Goal: Task Accomplishment & Management: Manage account settings

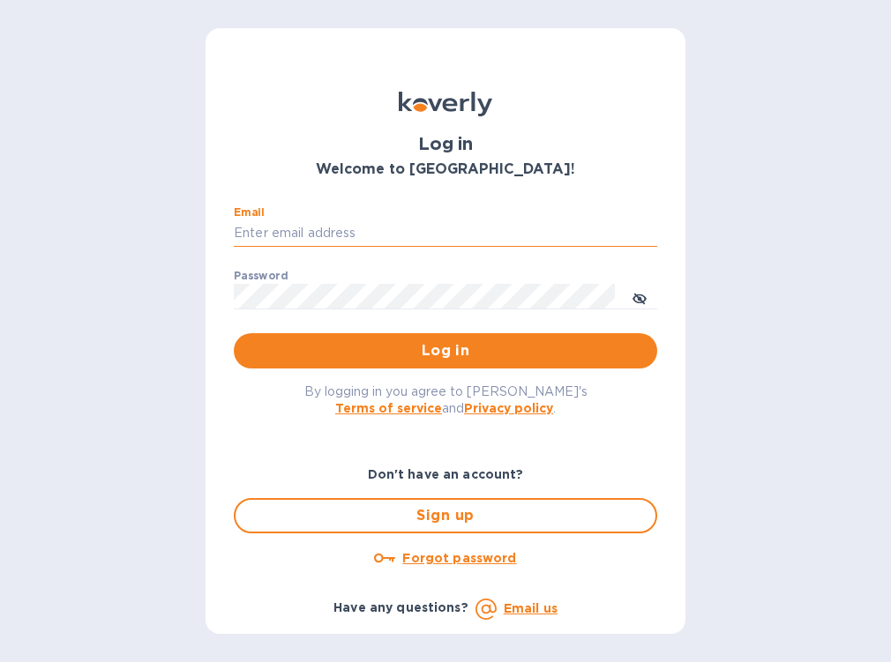
click at [458, 228] on input "Email" at bounding box center [445, 233] width 423 height 26
type input "[EMAIL_ADDRESS][DOMAIN_NAME]"
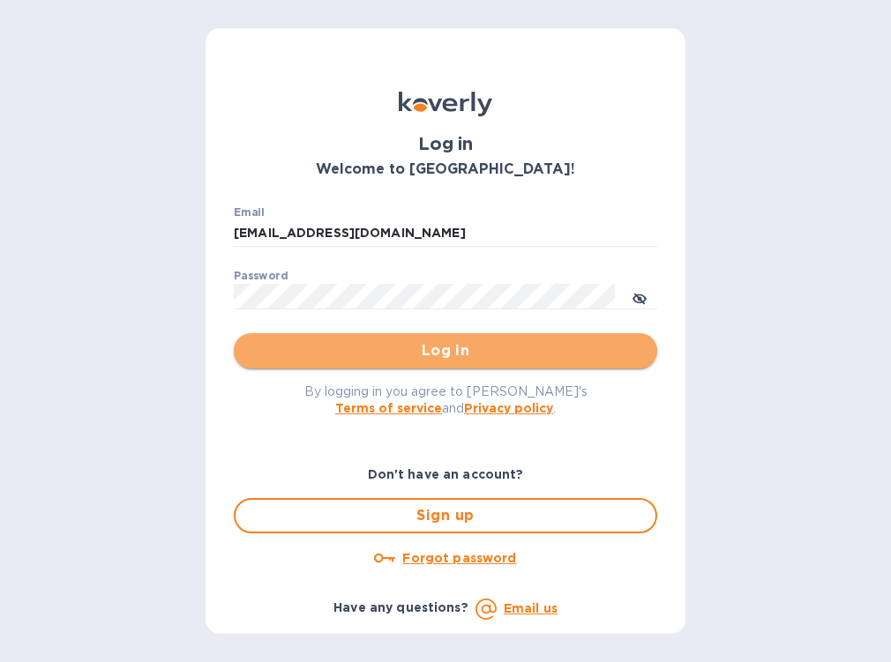
click at [310, 354] on span "Log in" at bounding box center [445, 350] width 395 height 21
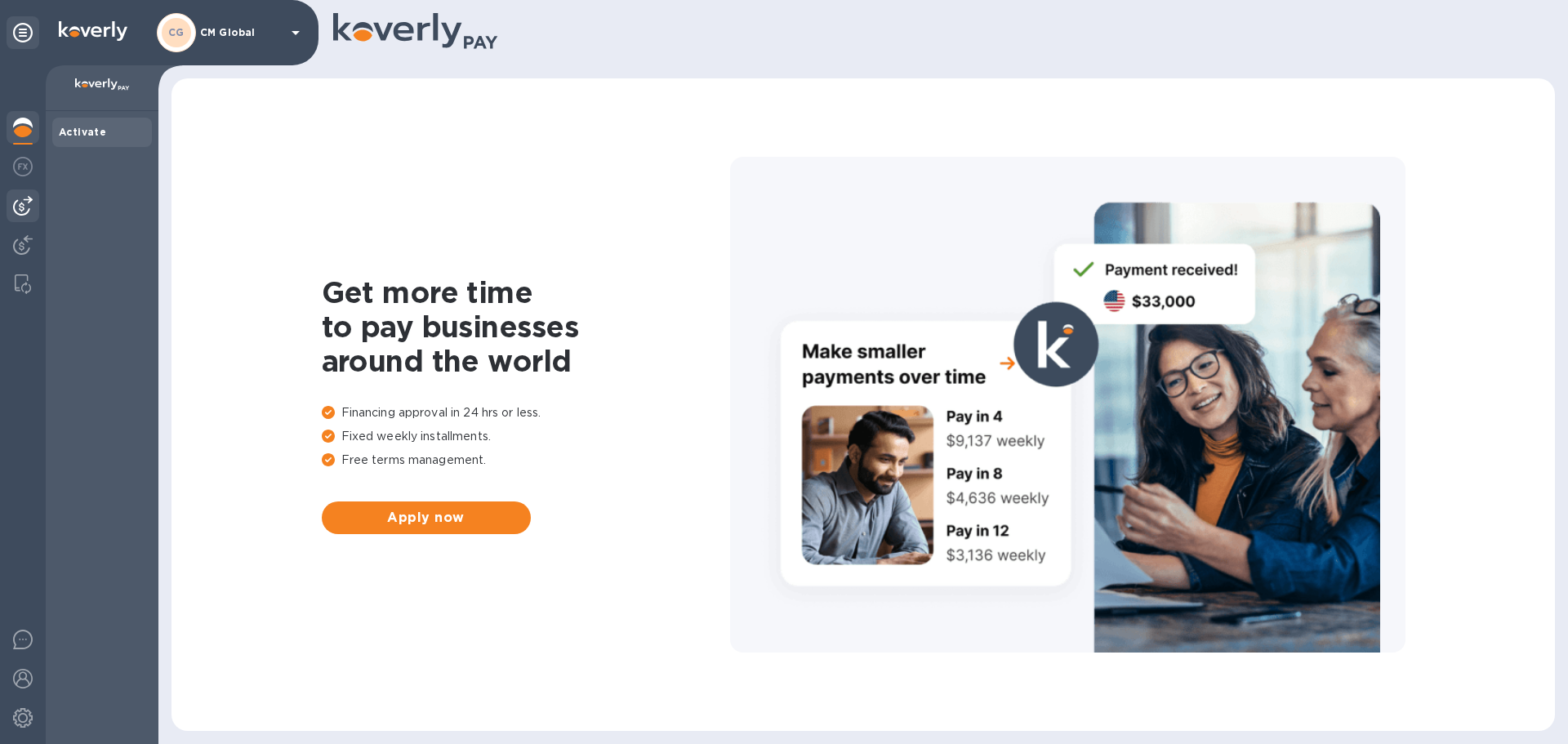
click at [31, 221] on div at bounding box center [22, 206] width 32 height 32
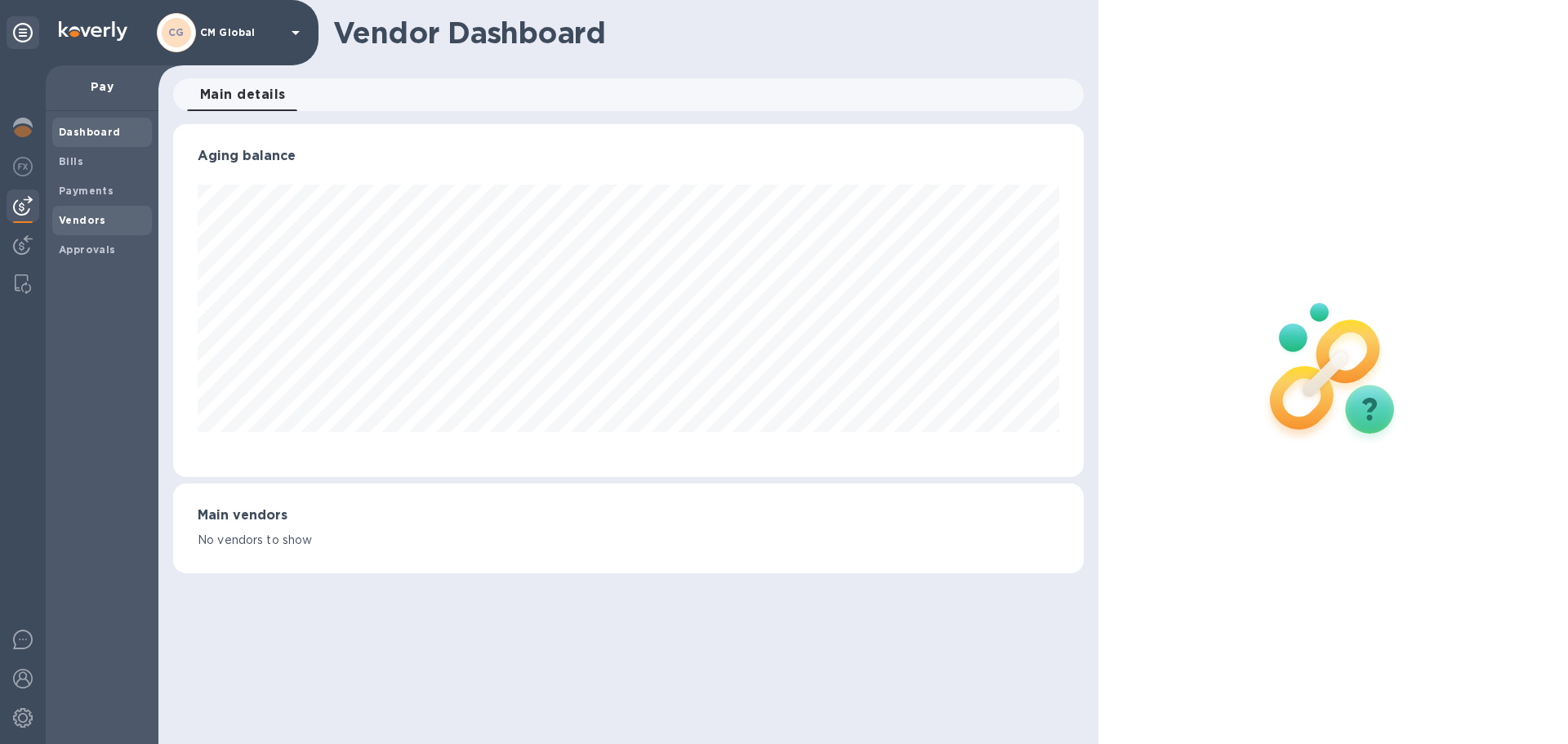
scroll to position [353, 909]
click at [82, 169] on span "Bills" at bounding box center [101, 162] width 86 height 17
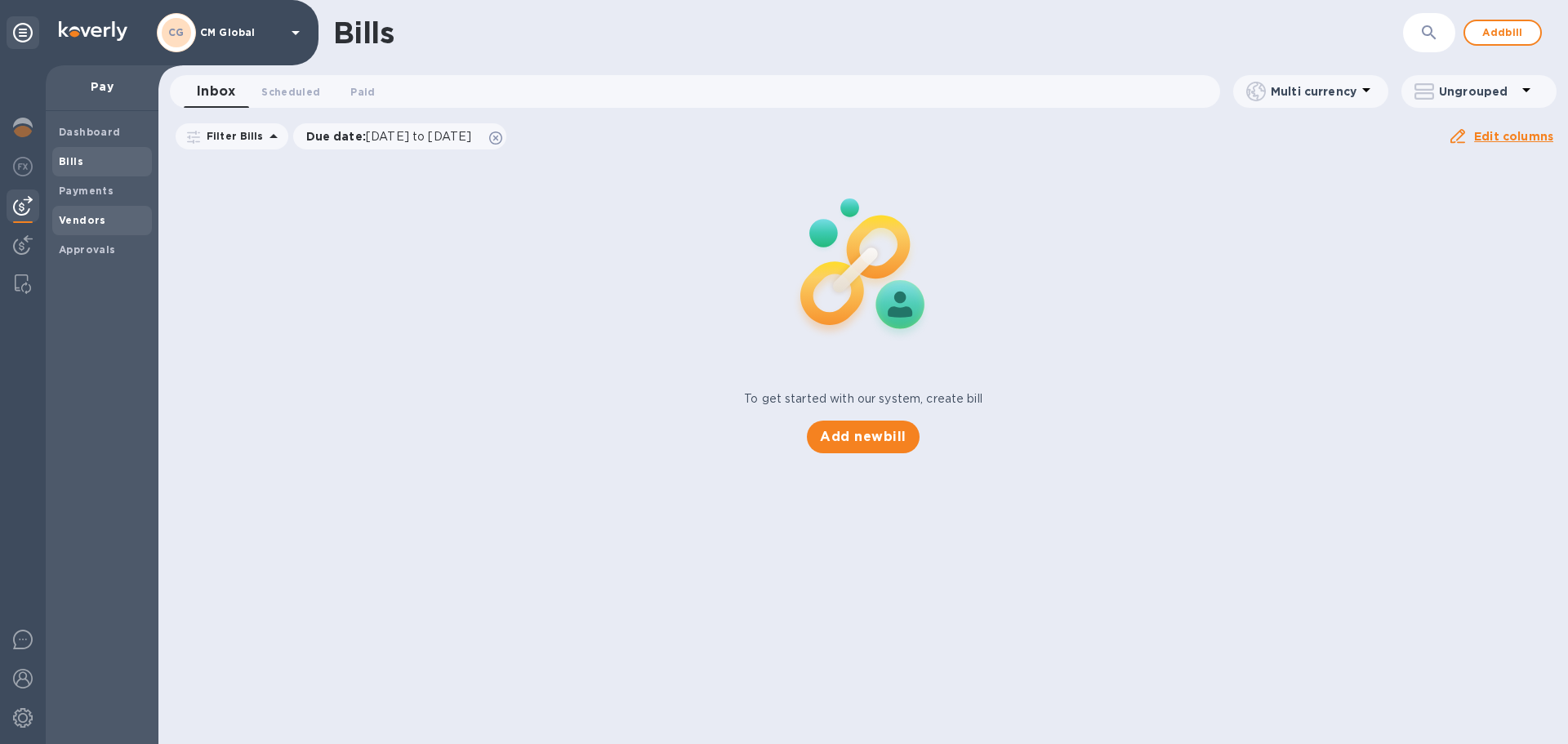
click at [86, 224] on b "Vendors" at bounding box center [82, 220] width 47 height 12
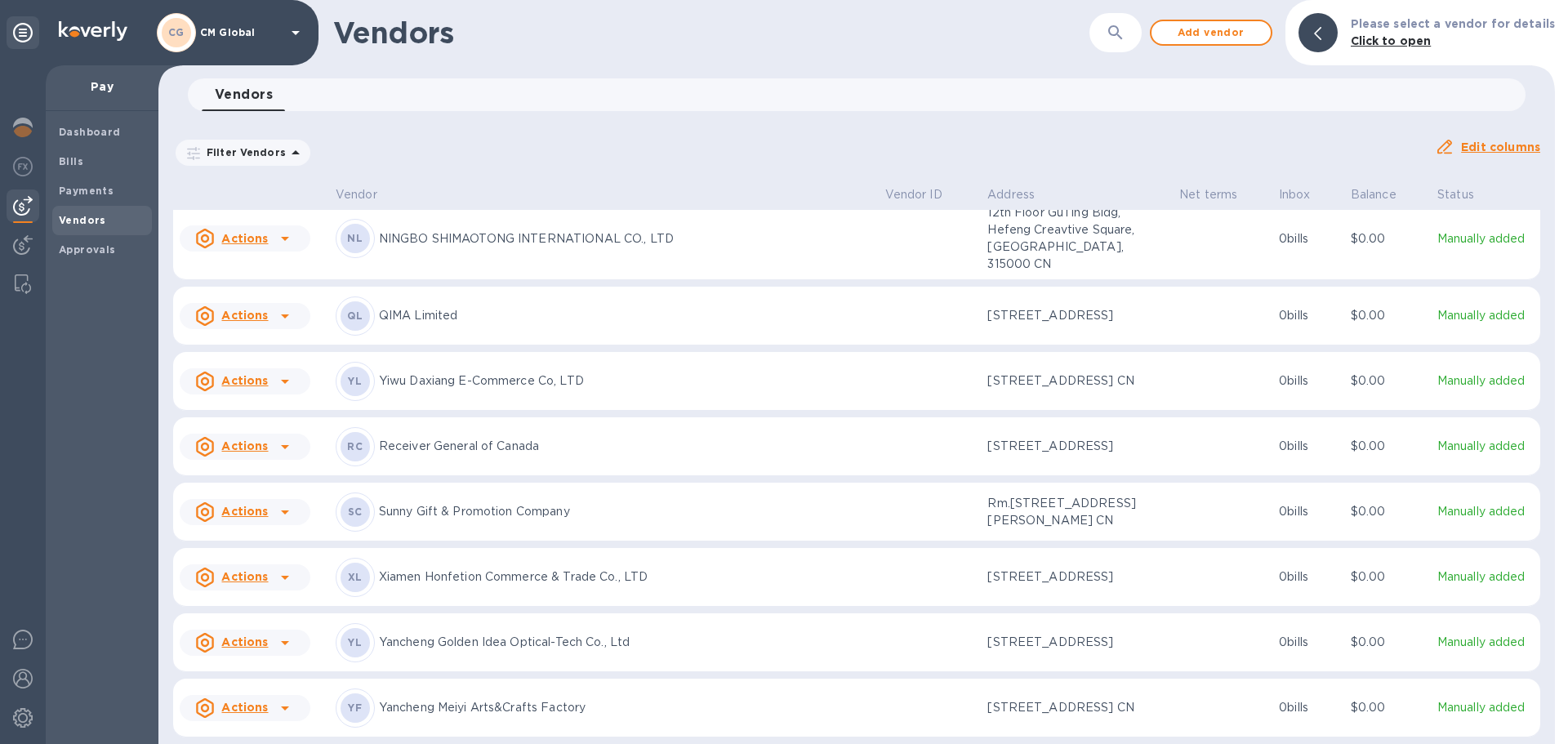
scroll to position [1386, 0]
click at [282, 576] on icon at bounding box center [284, 578] width 8 height 4
click at [272, 591] on b "Add new bill" at bounding box center [263, 593] width 76 height 13
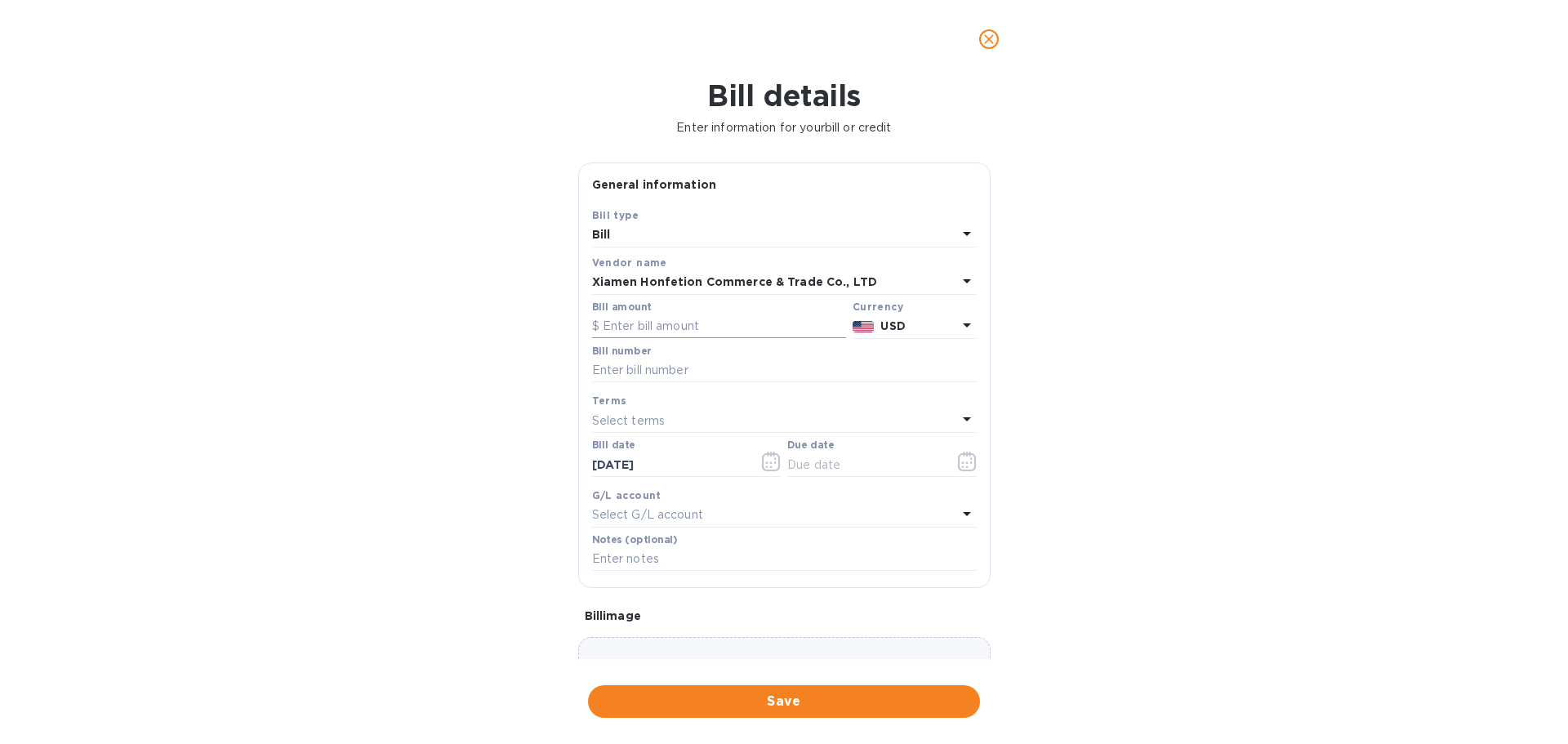
click at [705, 323] on input "text" at bounding box center [719, 326] width 254 height 24
type input "520"
click at [770, 364] on input "text" at bounding box center [784, 371] width 384 height 24
type input "2025-0349"
click at [683, 431] on div "Select terms" at bounding box center [774, 421] width 365 height 23
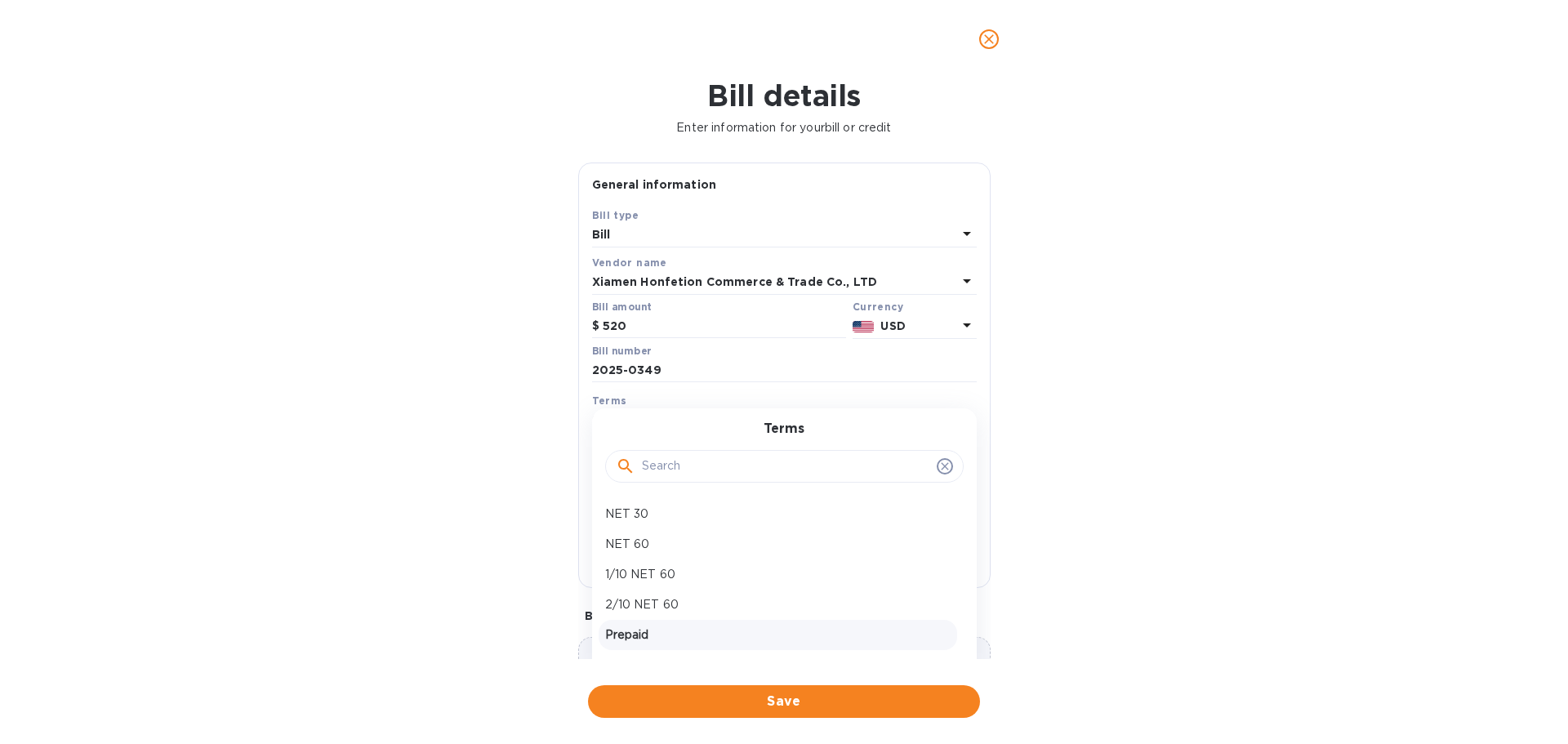
click at [636, 612] on div "Prepaid" at bounding box center [777, 635] width 358 height 31
type input "[DATE]"
drag, startPoint x: 655, startPoint y: 375, endPoint x: 568, endPoint y: 375, distance: 87.0
click at [568, 375] on div "Bill details Enter information for your bill or credit General information Save…" at bounding box center [784, 411] width 1568 height 666
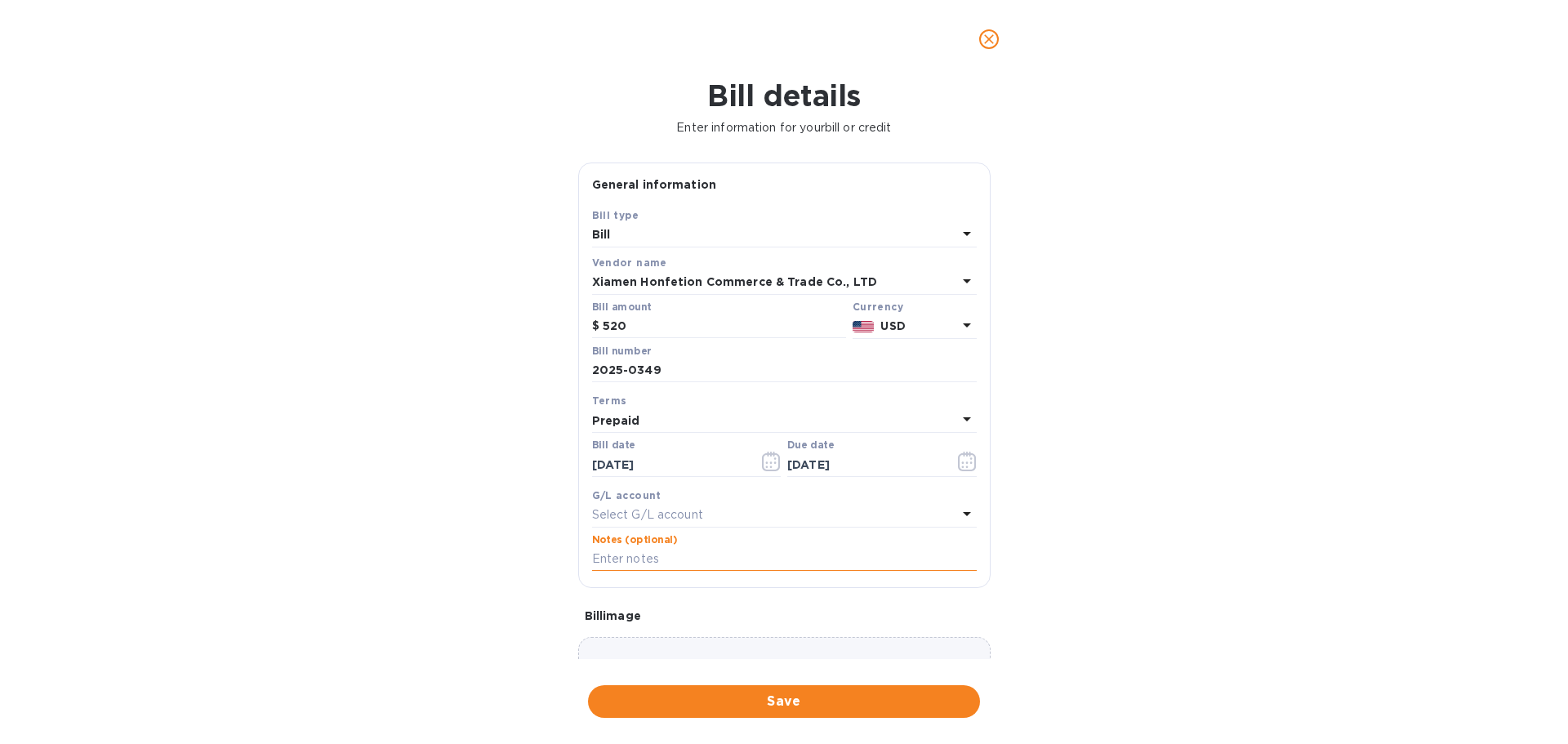
drag, startPoint x: 659, startPoint y: 554, endPoint x: 666, endPoint y: 561, distance: 9.9
click at [659, 554] on input "text" at bounding box center [784, 560] width 384 height 24
click at [788, 562] on input "text" at bounding box center [784, 560] width 384 height 24
paste input "2025-0349"
type input "[PHONE_NUMBER]% dep"
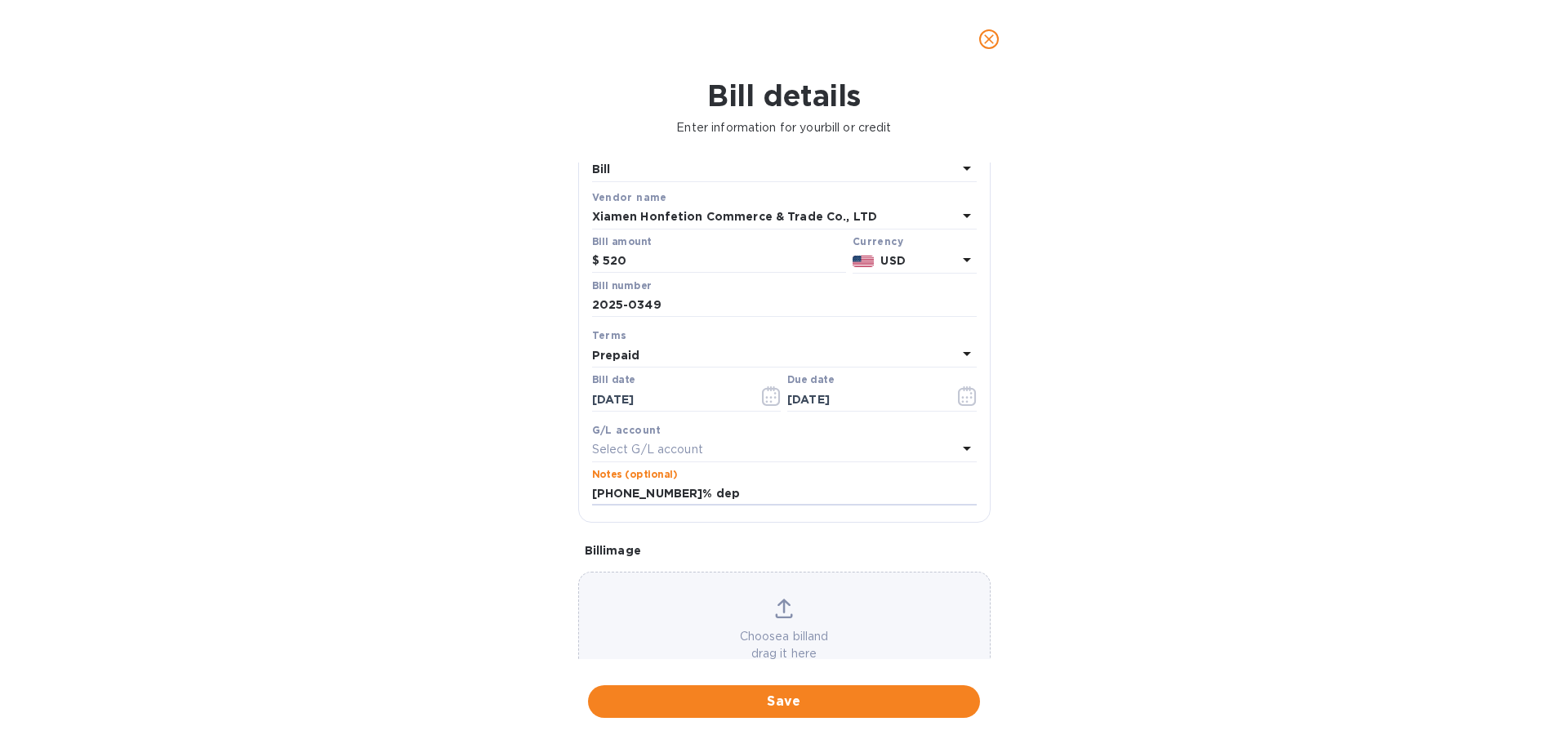
scroll to position [75, 0]
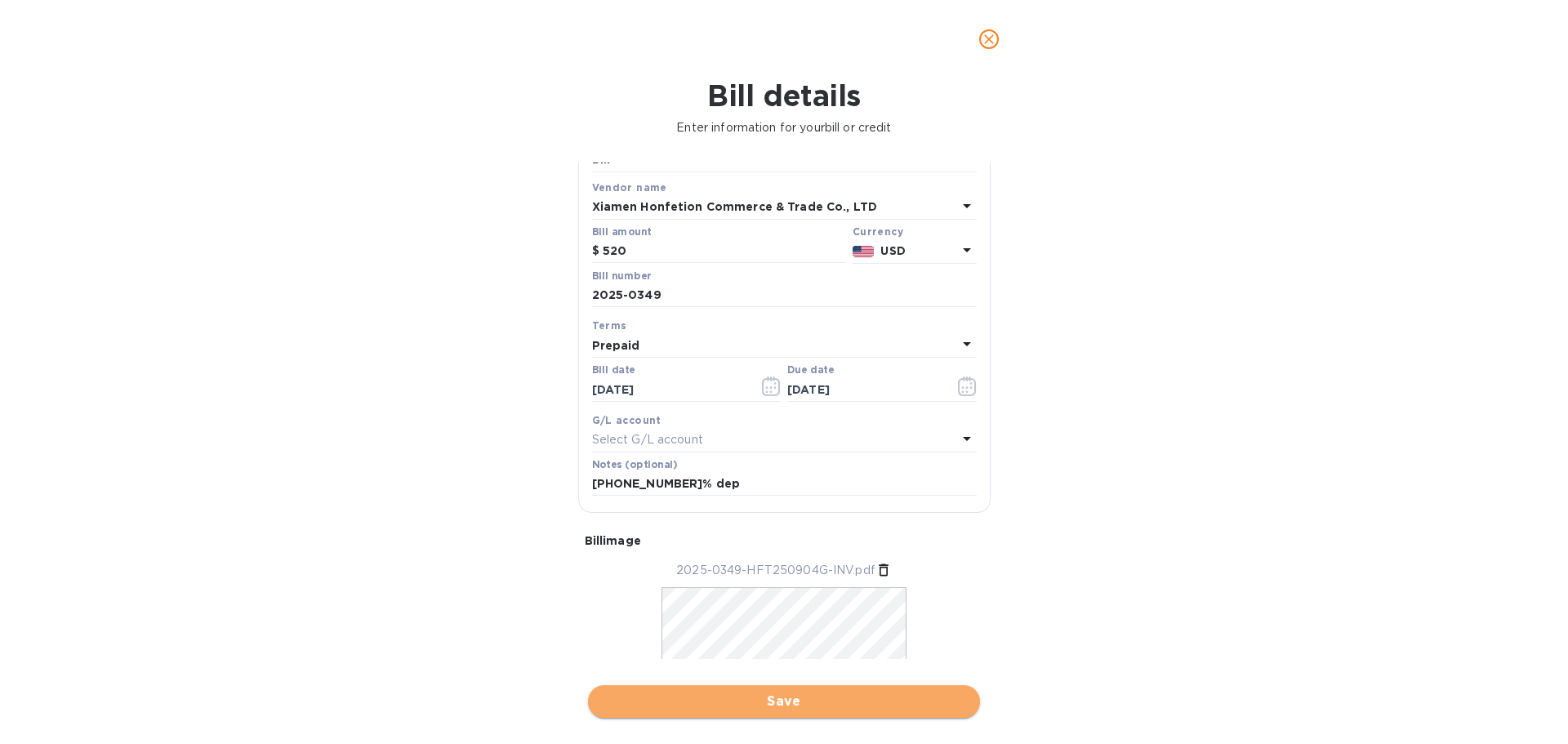
click at [798, 612] on span "Save" at bounding box center [784, 701] width 366 height 19
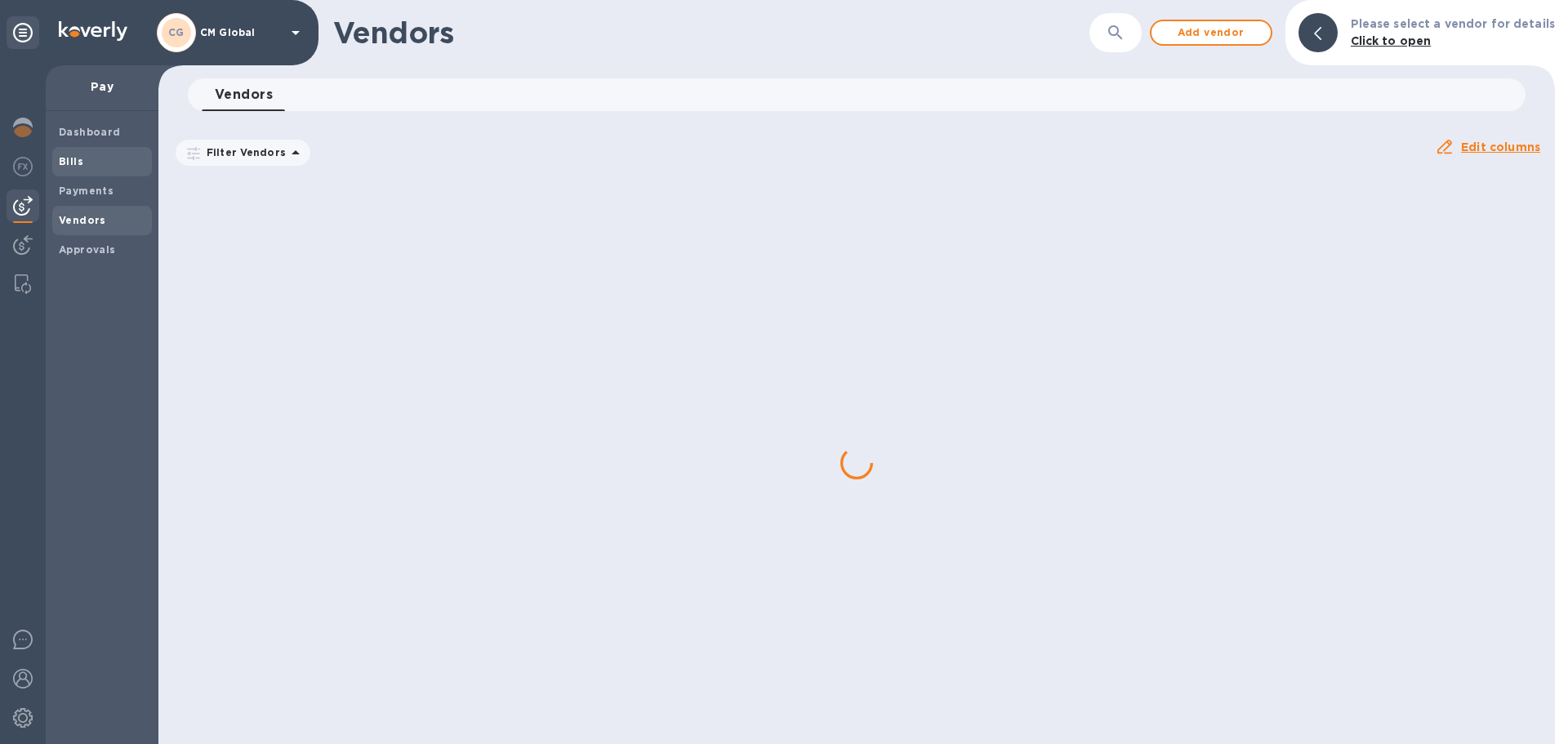
click at [75, 163] on b "Bills" at bounding box center [70, 161] width 24 height 12
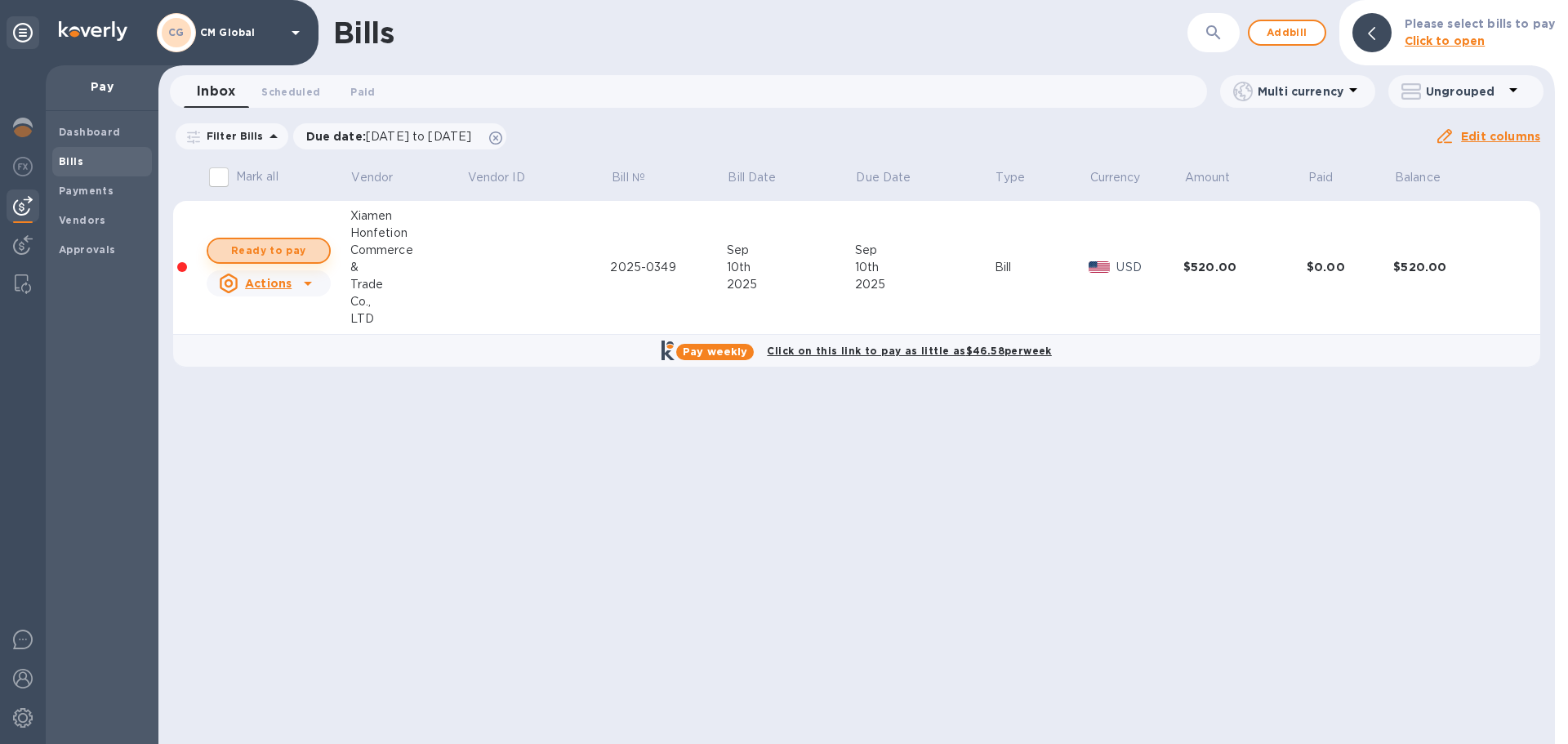
click at [272, 257] on span "Ready to pay" at bounding box center [269, 250] width 94 height 19
checkbox input "true"
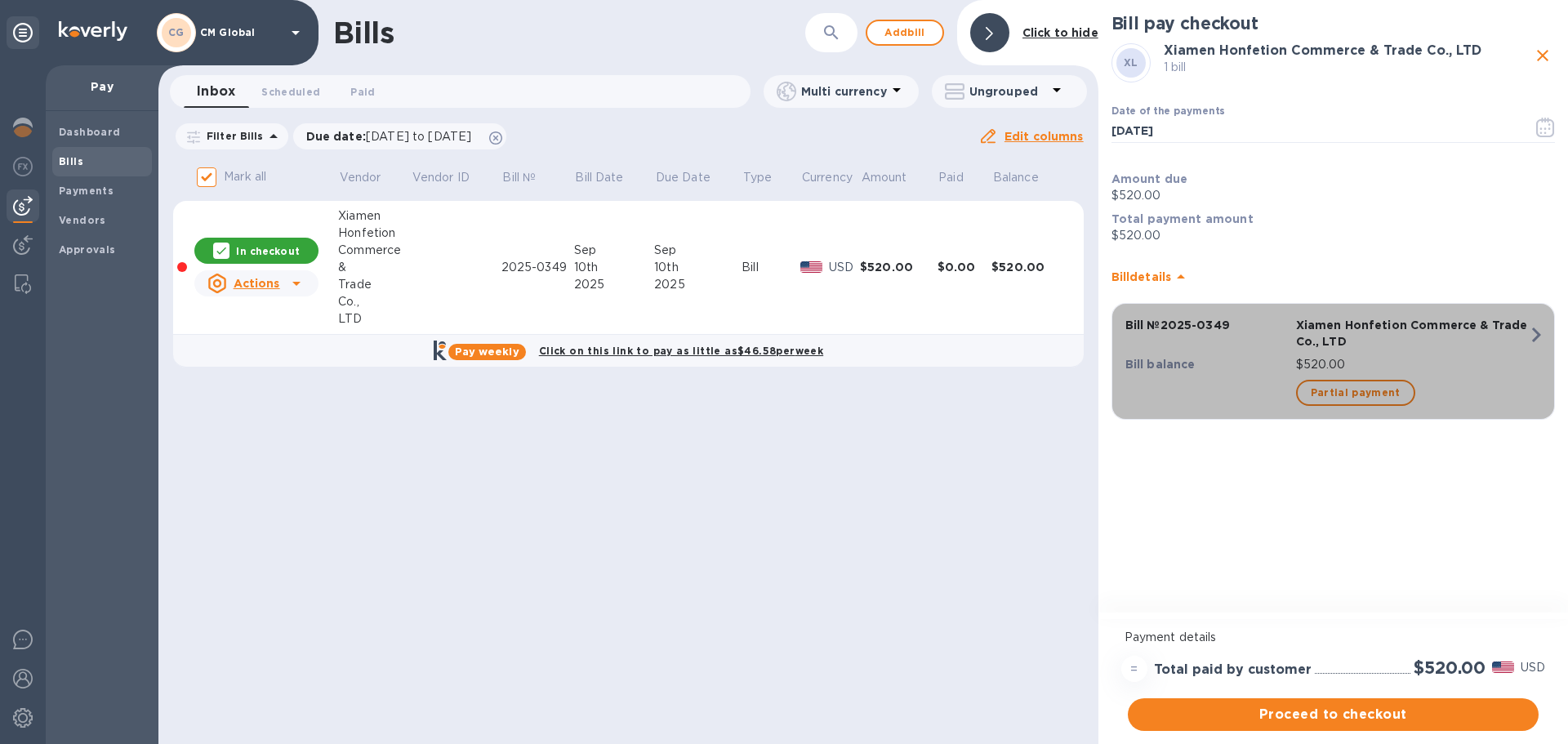
click at [824, 336] on icon "button" at bounding box center [1537, 335] width 30 height 30
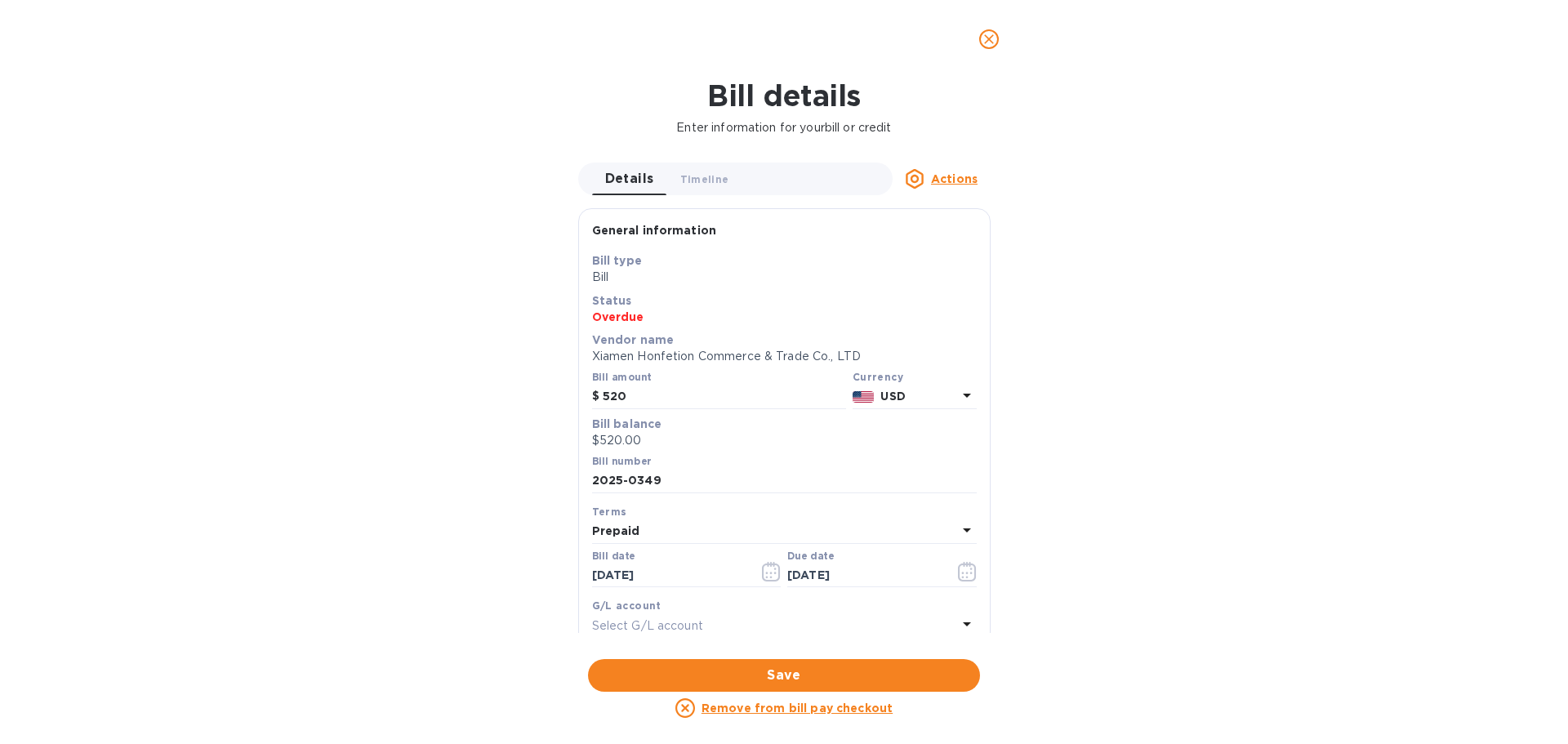
click at [824, 44] on icon "close" at bounding box center [989, 40] width 17 height 17
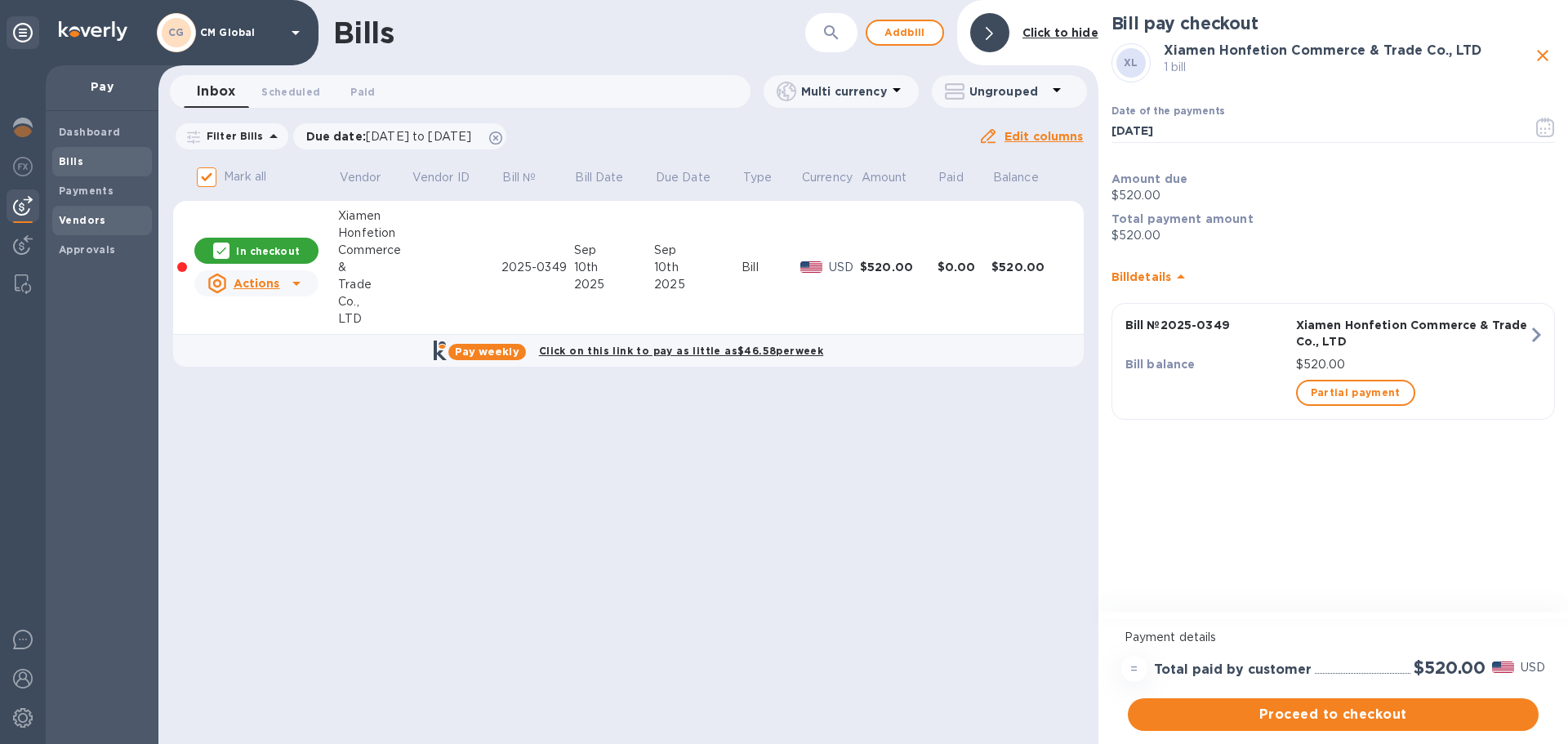
click at [97, 218] on b "Vendors" at bounding box center [82, 220] width 47 height 12
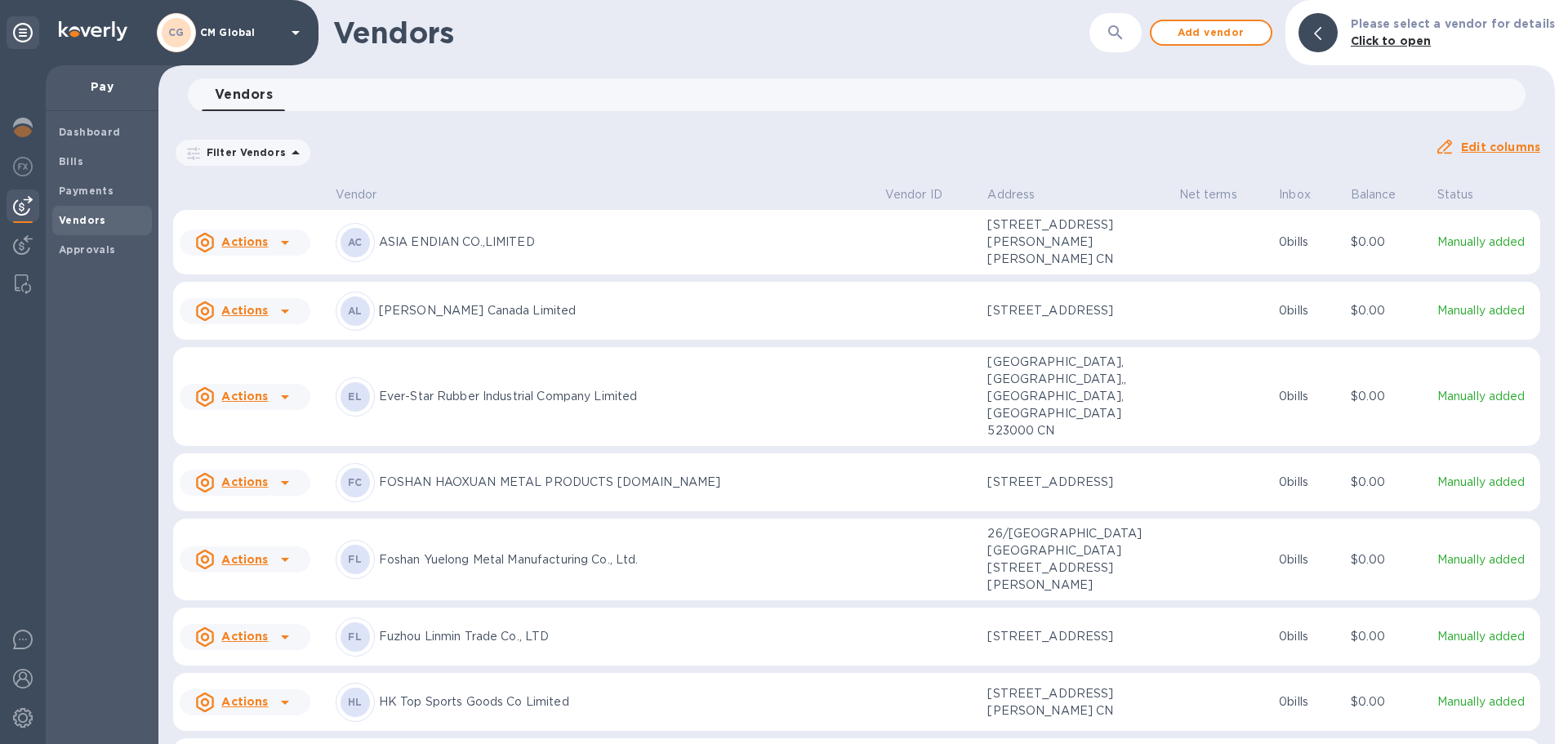
scroll to position [1386, 0]
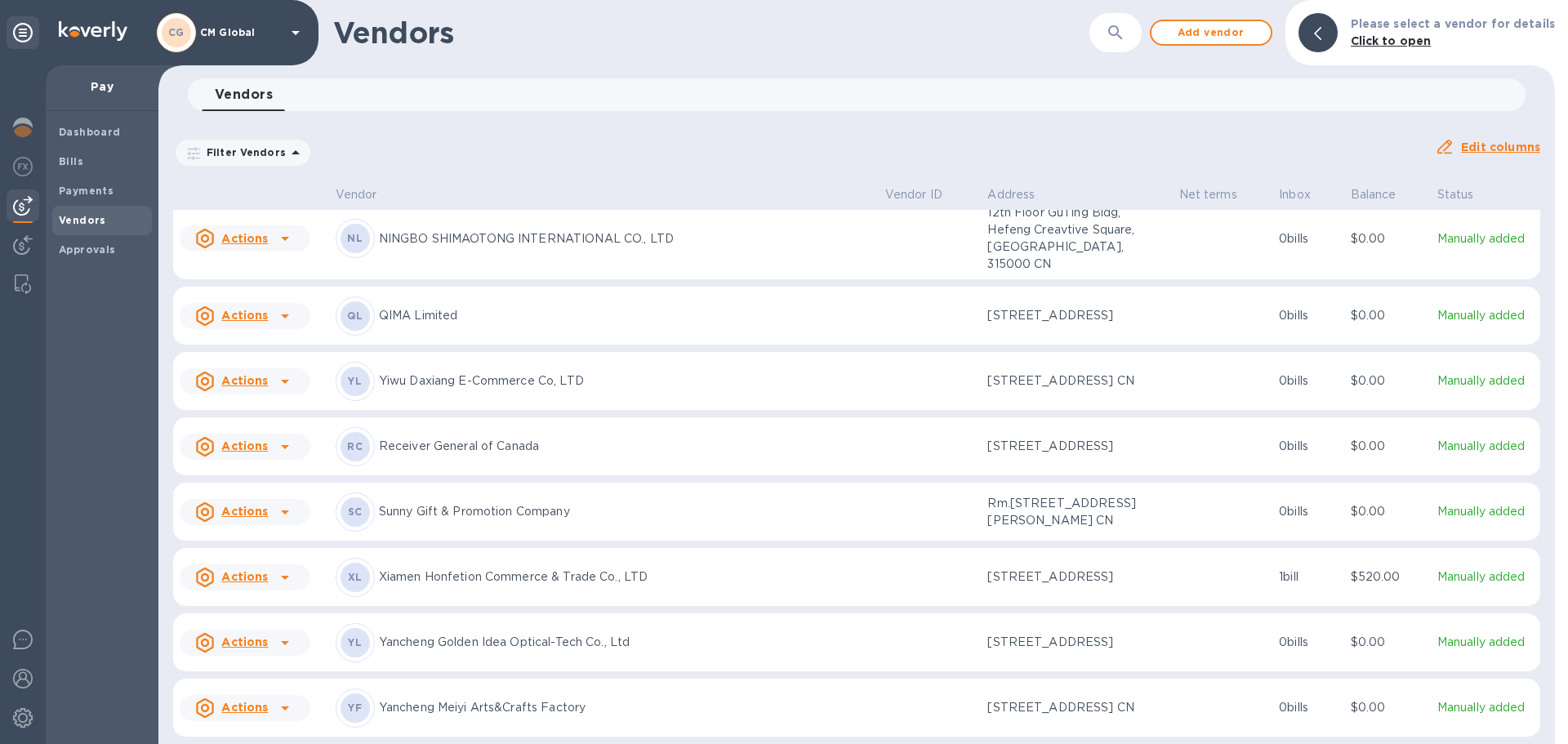
click at [466, 569] on p "Xiamen Honfetion Commerce & Trade Co., LTD" at bounding box center [625, 577] width 494 height 18
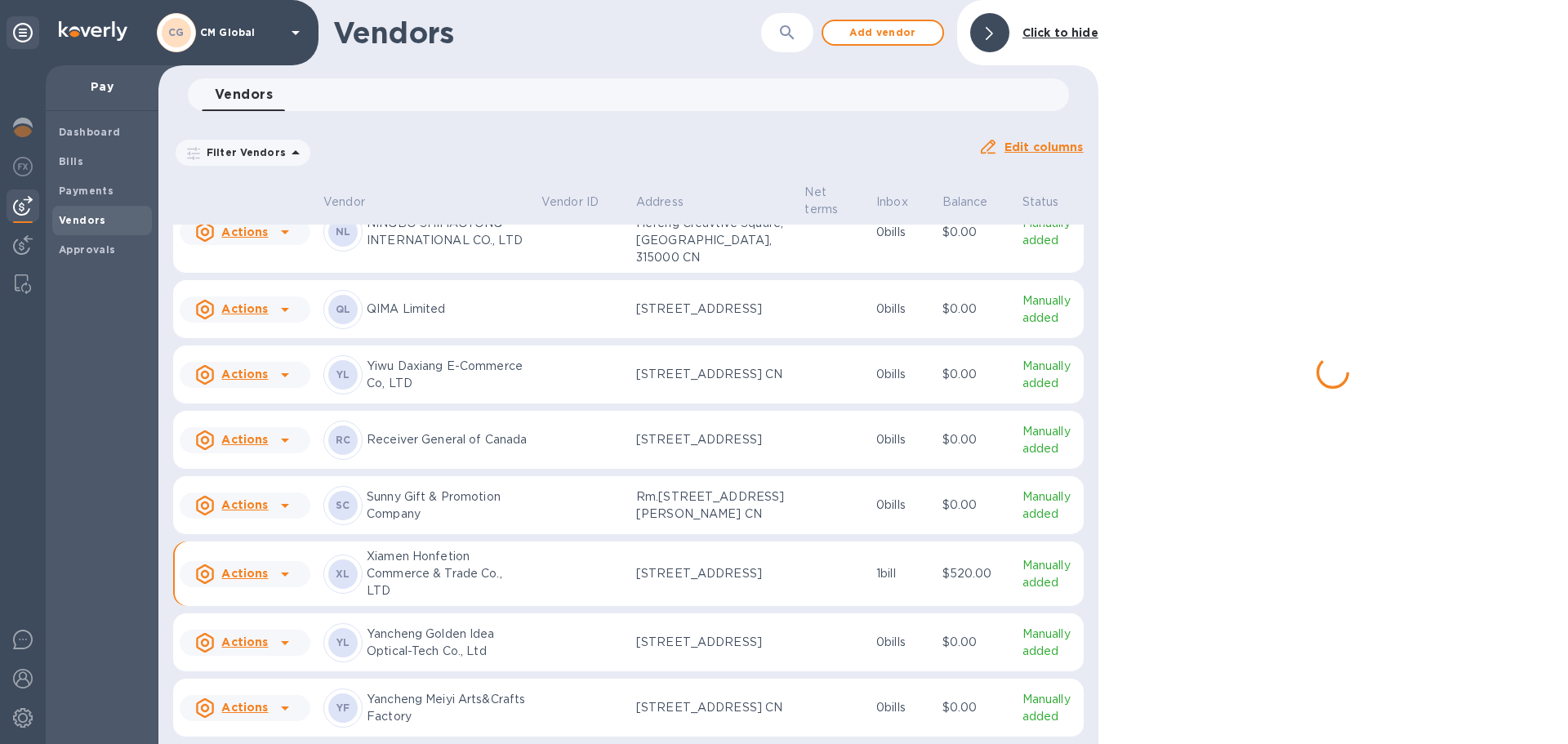
scroll to position [1836, 0]
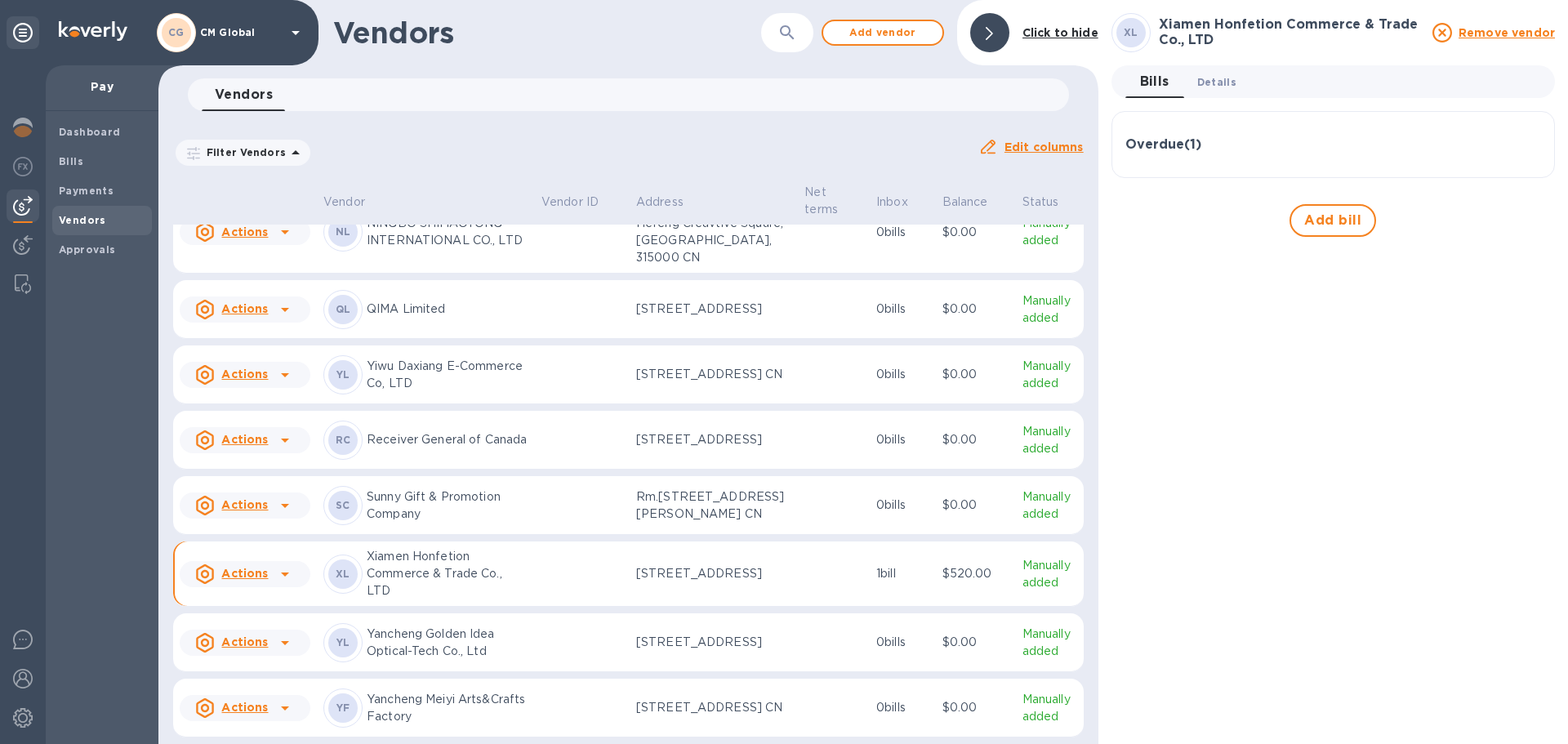
click at [824, 83] on span "Details 0" at bounding box center [1217, 82] width 39 height 18
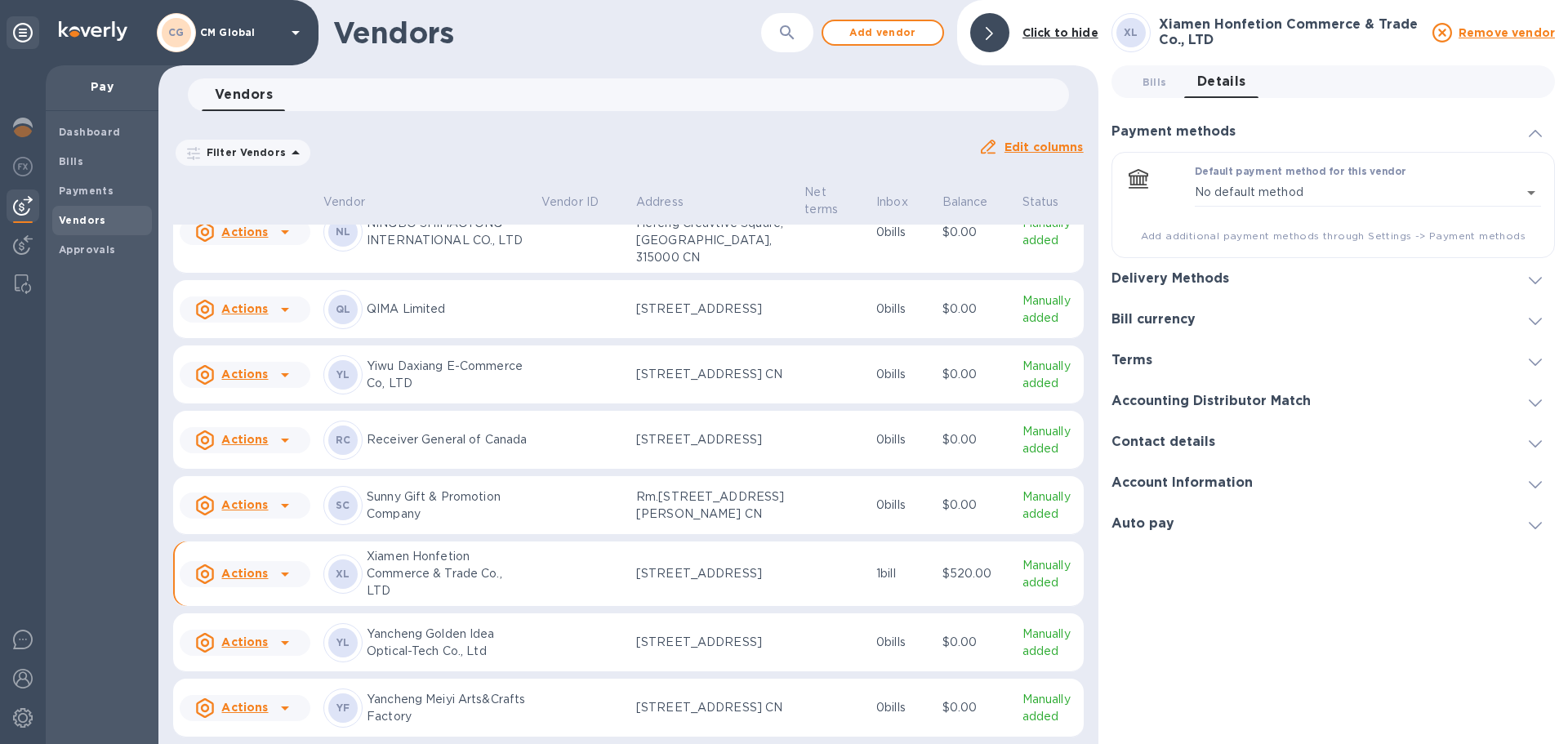
click at [824, 287] on div "Delivery Methods" at bounding box center [1333, 279] width 444 height 41
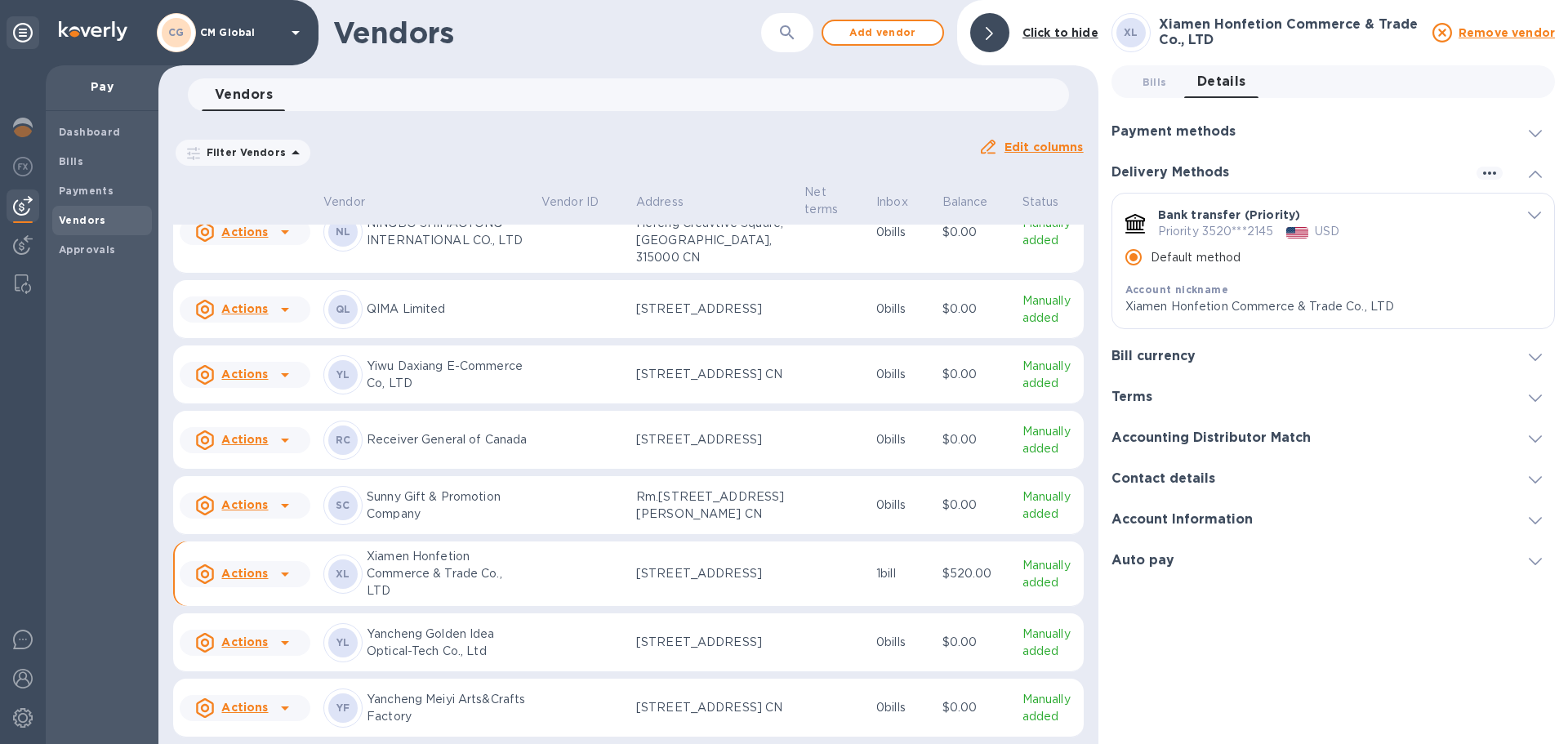
click at [824, 218] on icon "default-method" at bounding box center [1535, 215] width 13 height 7
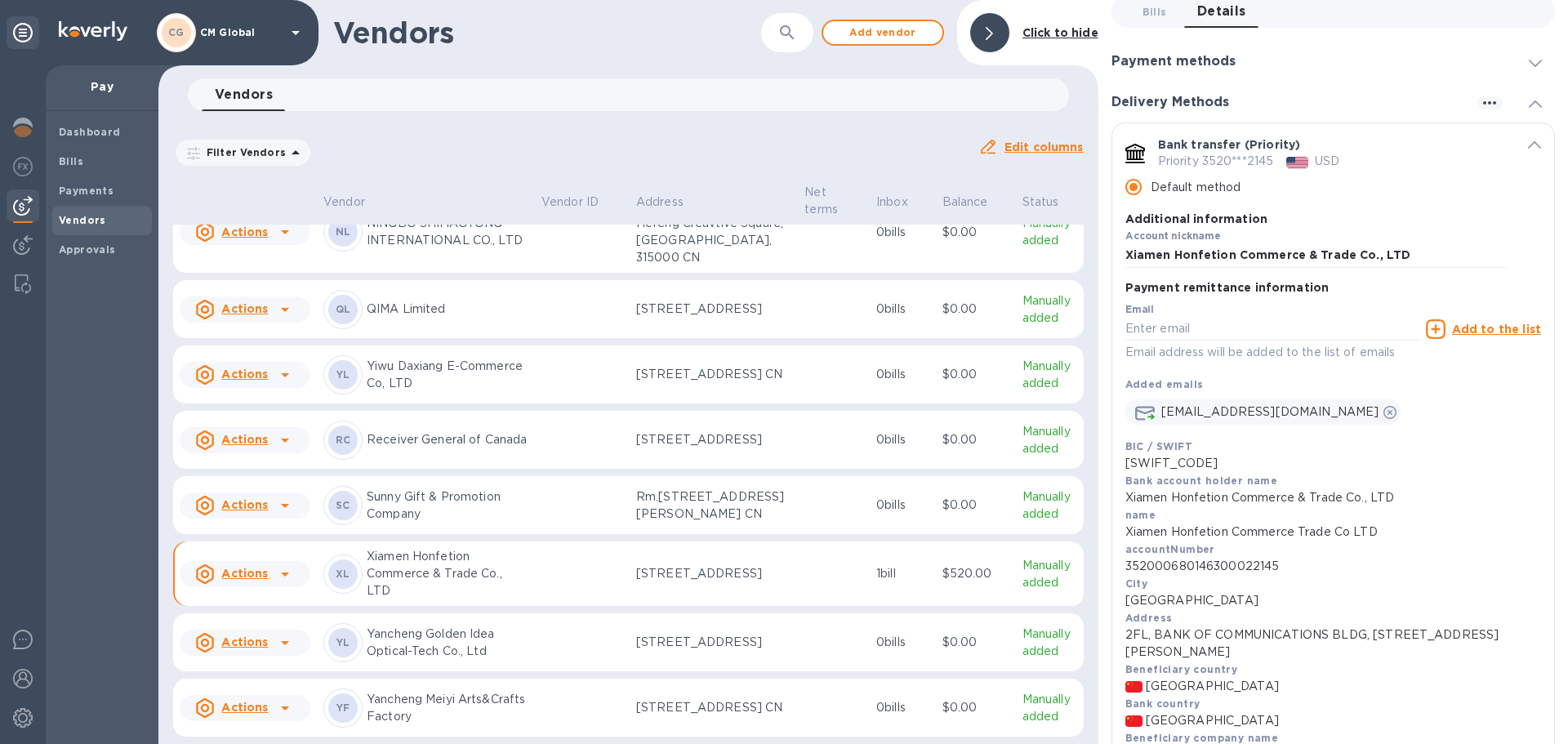
scroll to position [163, 0]
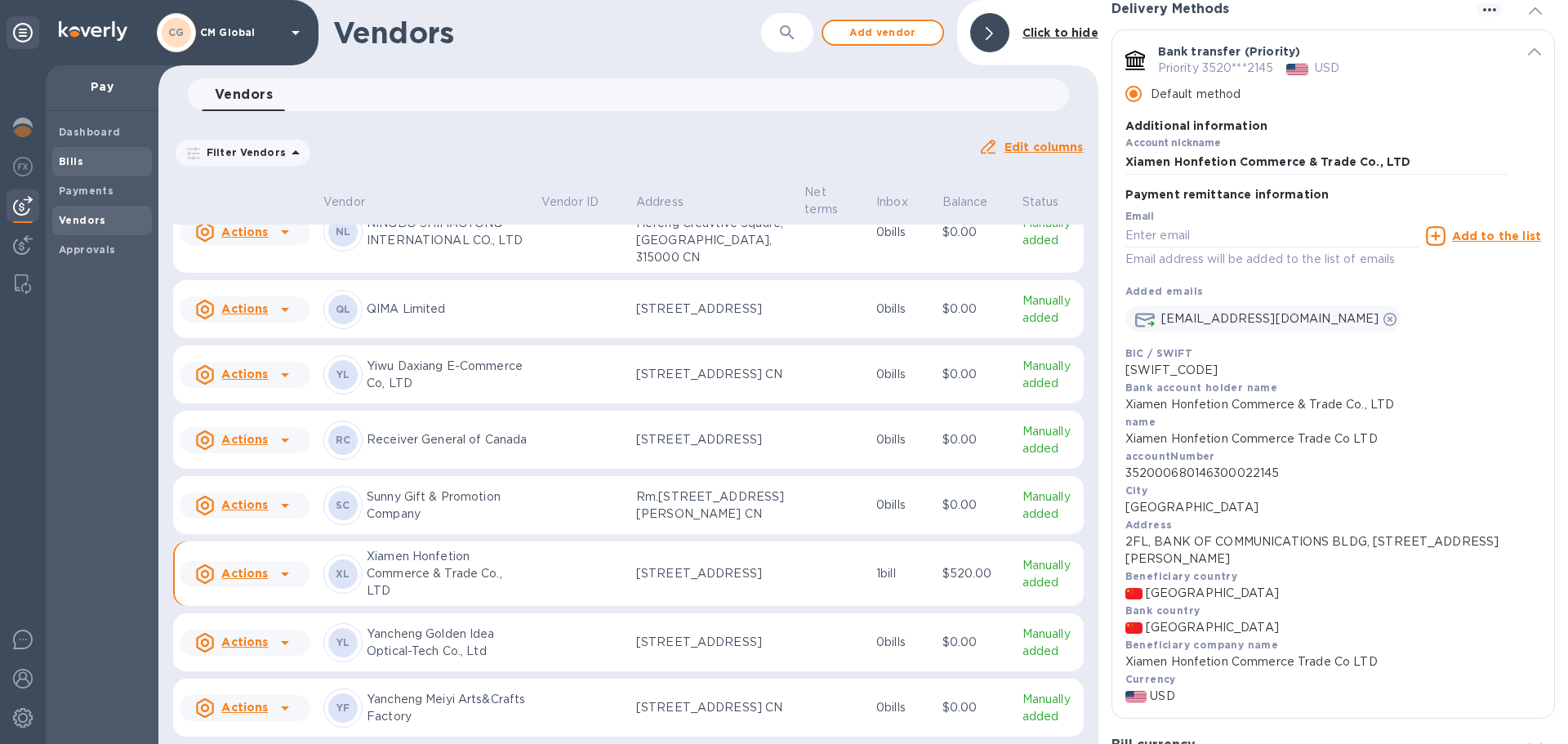
click at [77, 166] on span "Bills" at bounding box center [70, 162] width 24 height 17
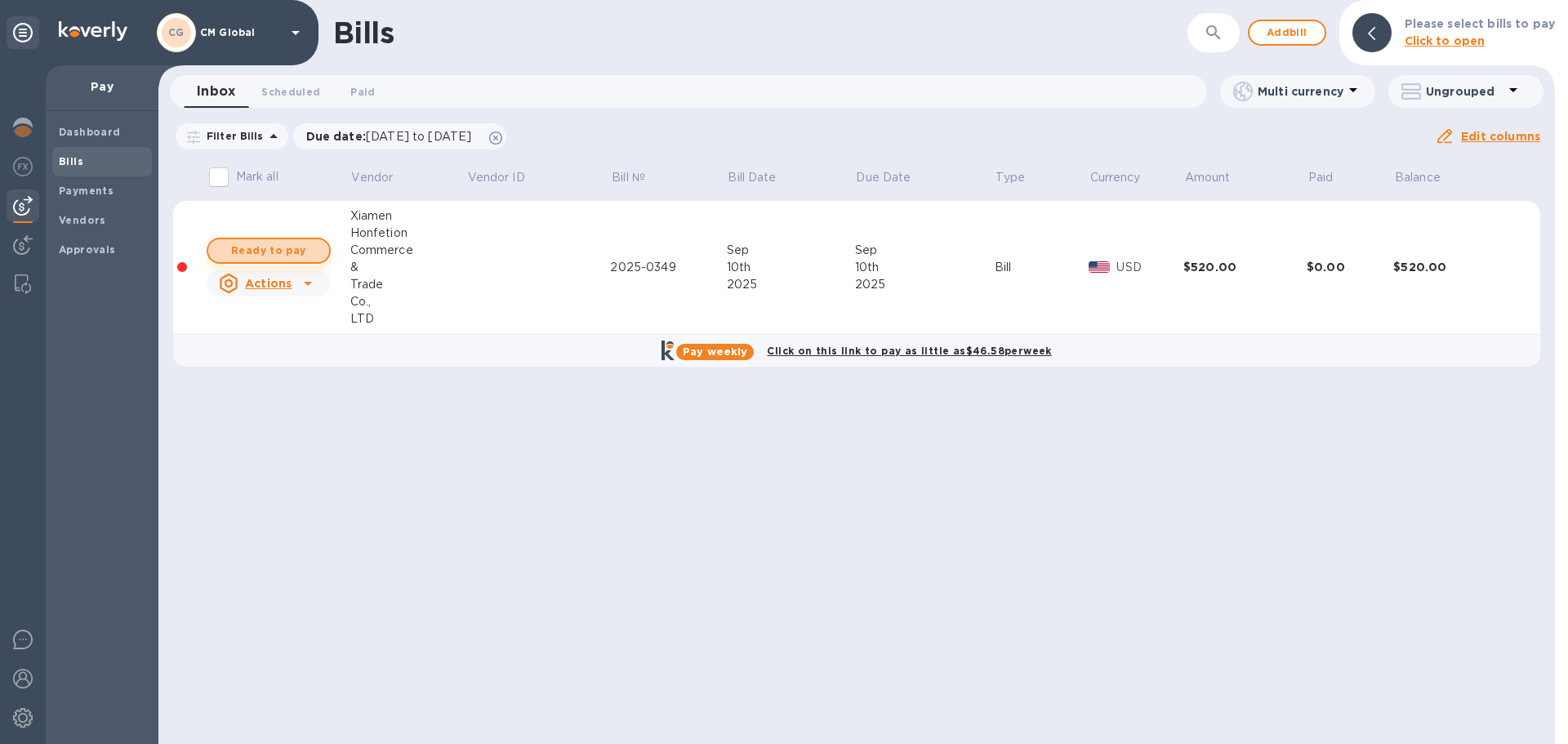
click at [255, 247] on span "Ready to pay" at bounding box center [269, 250] width 94 height 19
checkbox input "true"
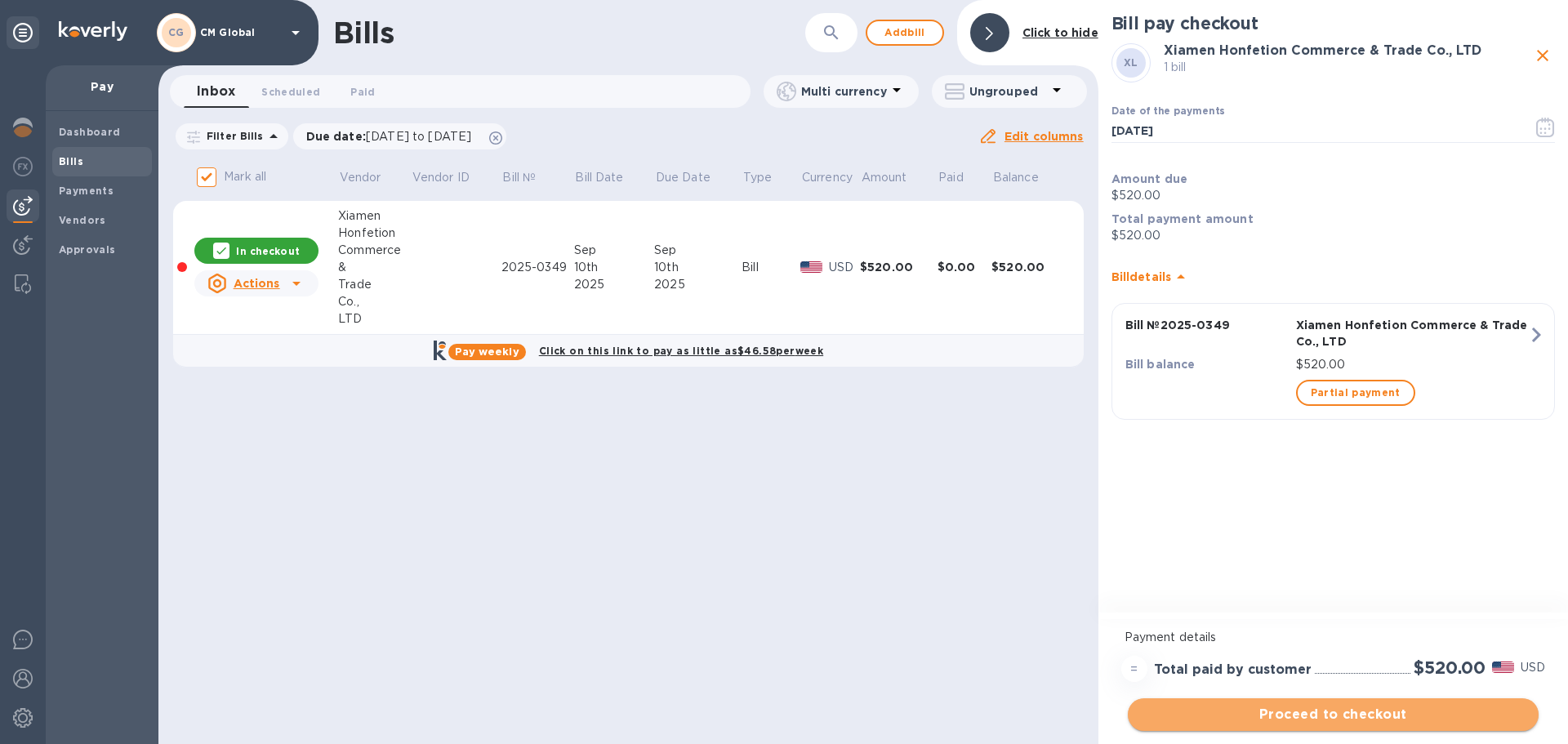
click at [824, 612] on span "Proceed to checkout" at bounding box center [1333, 714] width 384 height 19
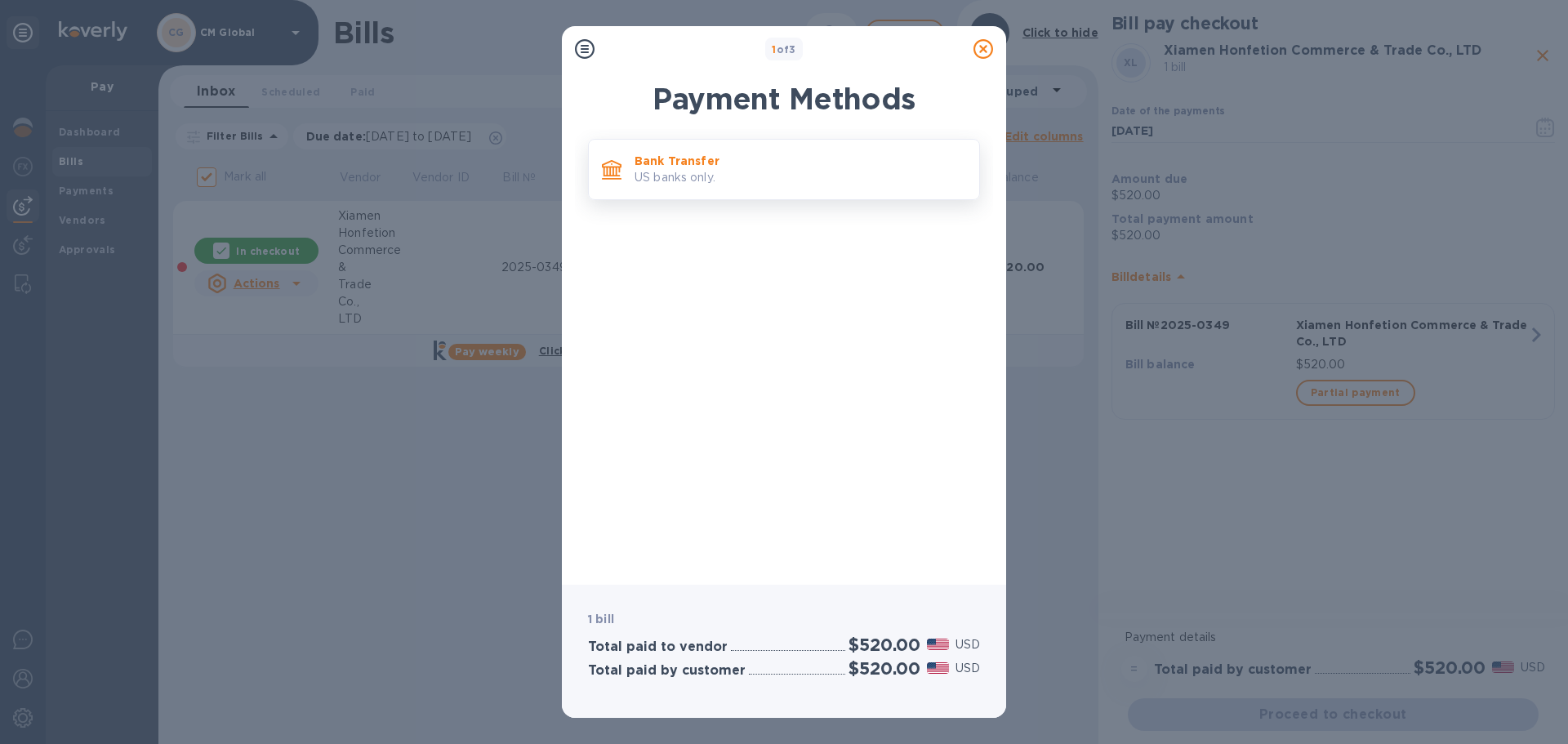
click at [646, 162] on p "Bank Transfer" at bounding box center [800, 161] width 332 height 17
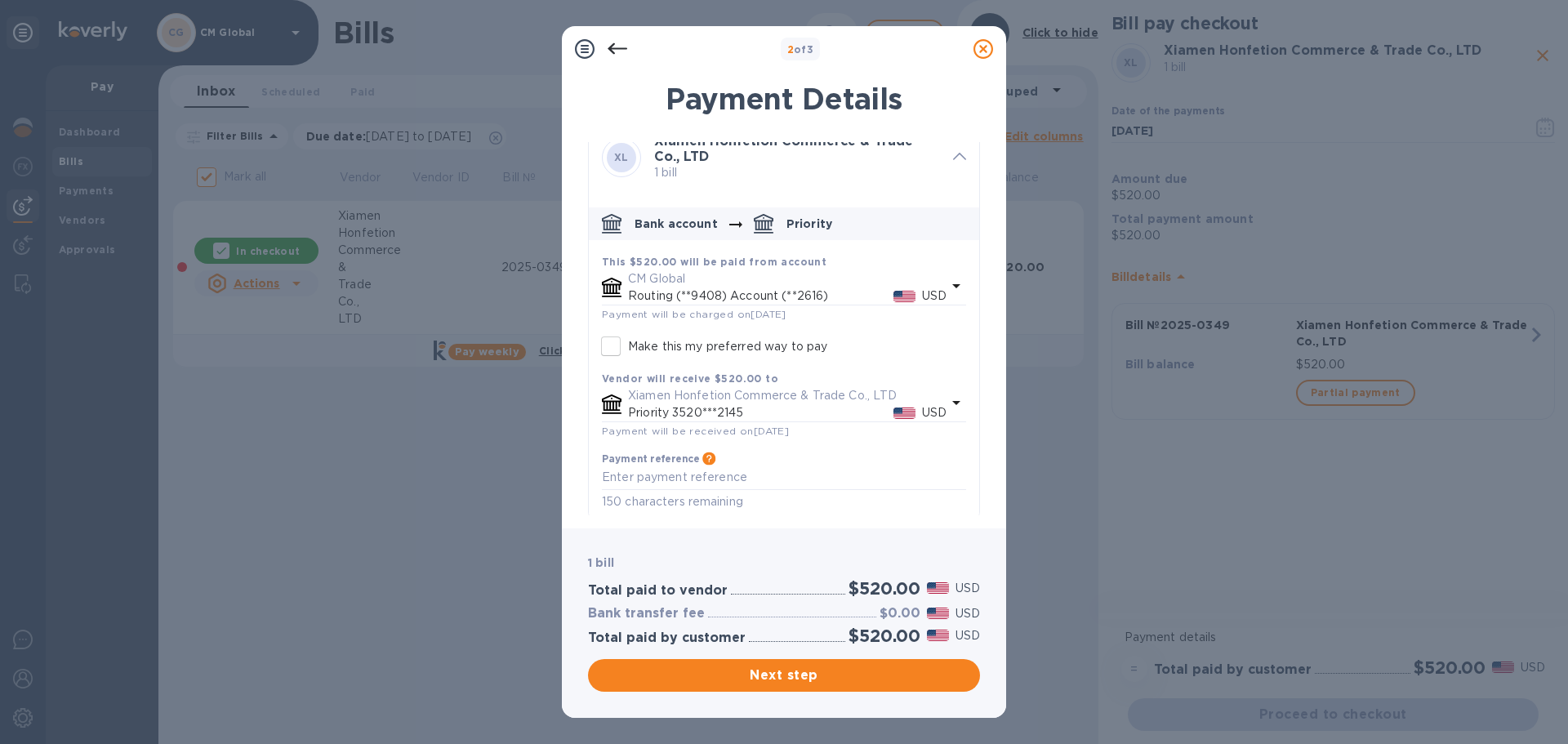
scroll to position [32, 0]
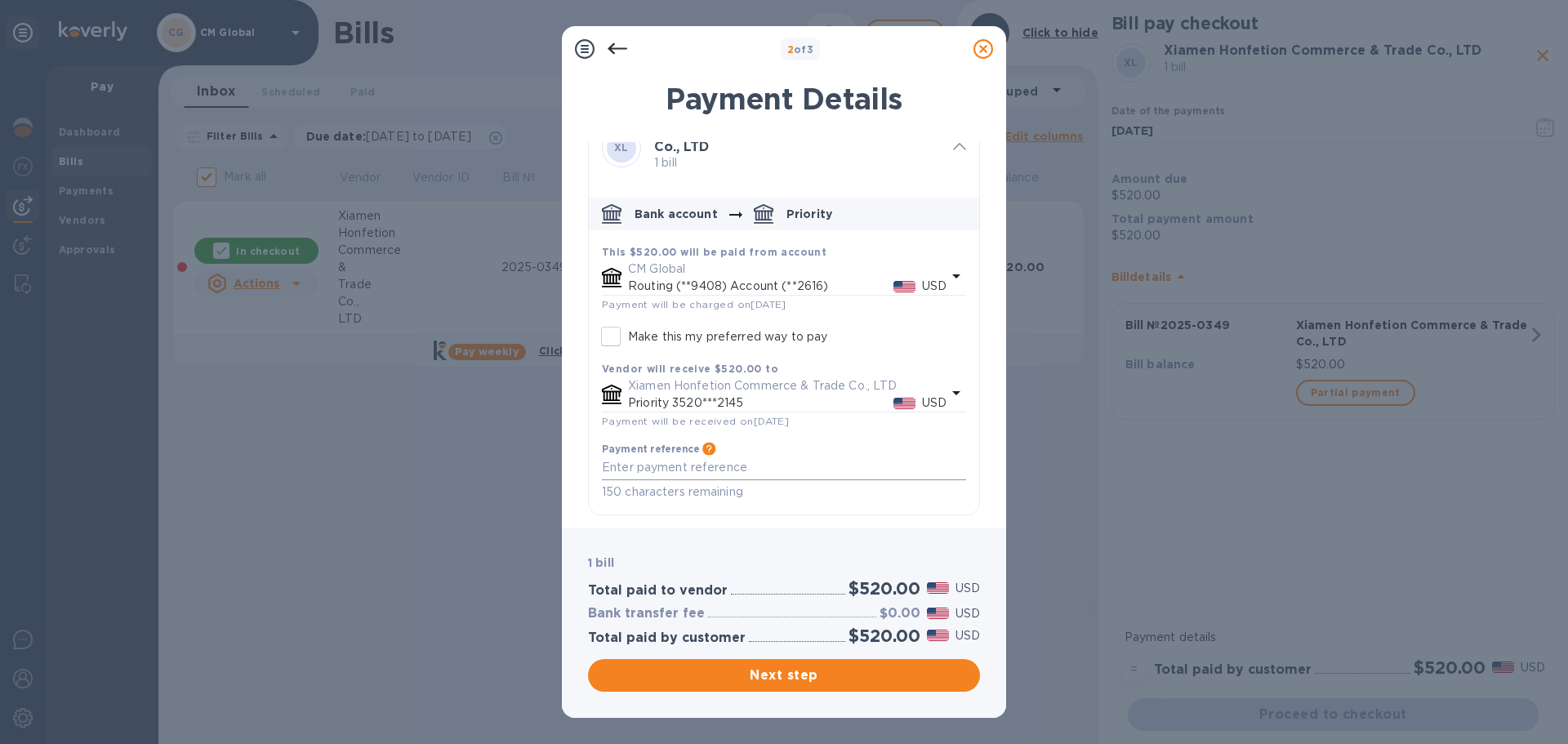
click at [688, 462] on textarea "default-method" at bounding box center [784, 467] width 364 height 14
paste textarea "2025-0349"
type textarea "[PHONE_NUMBER]% dep"
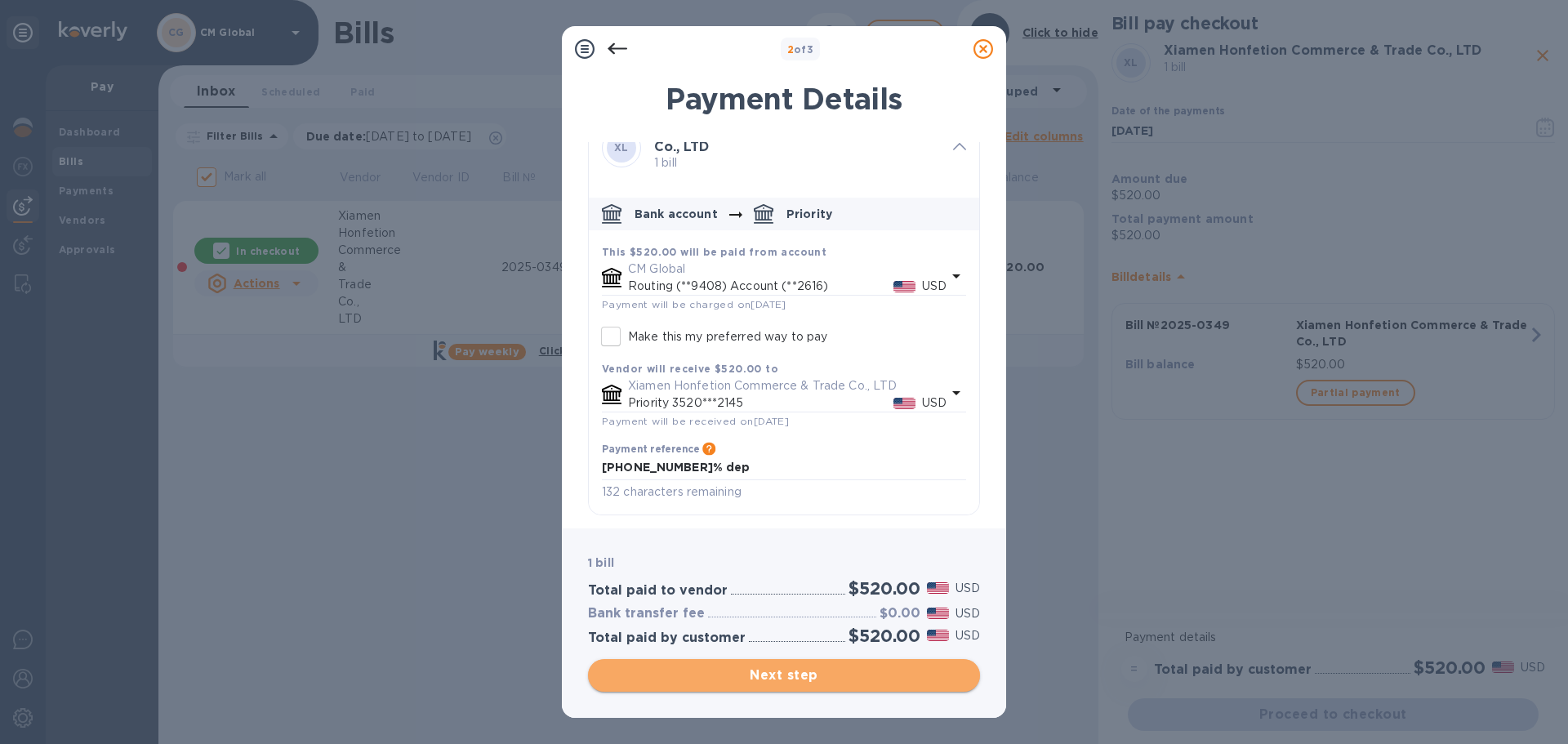
click at [804, 612] on span "Next step" at bounding box center [784, 675] width 366 height 19
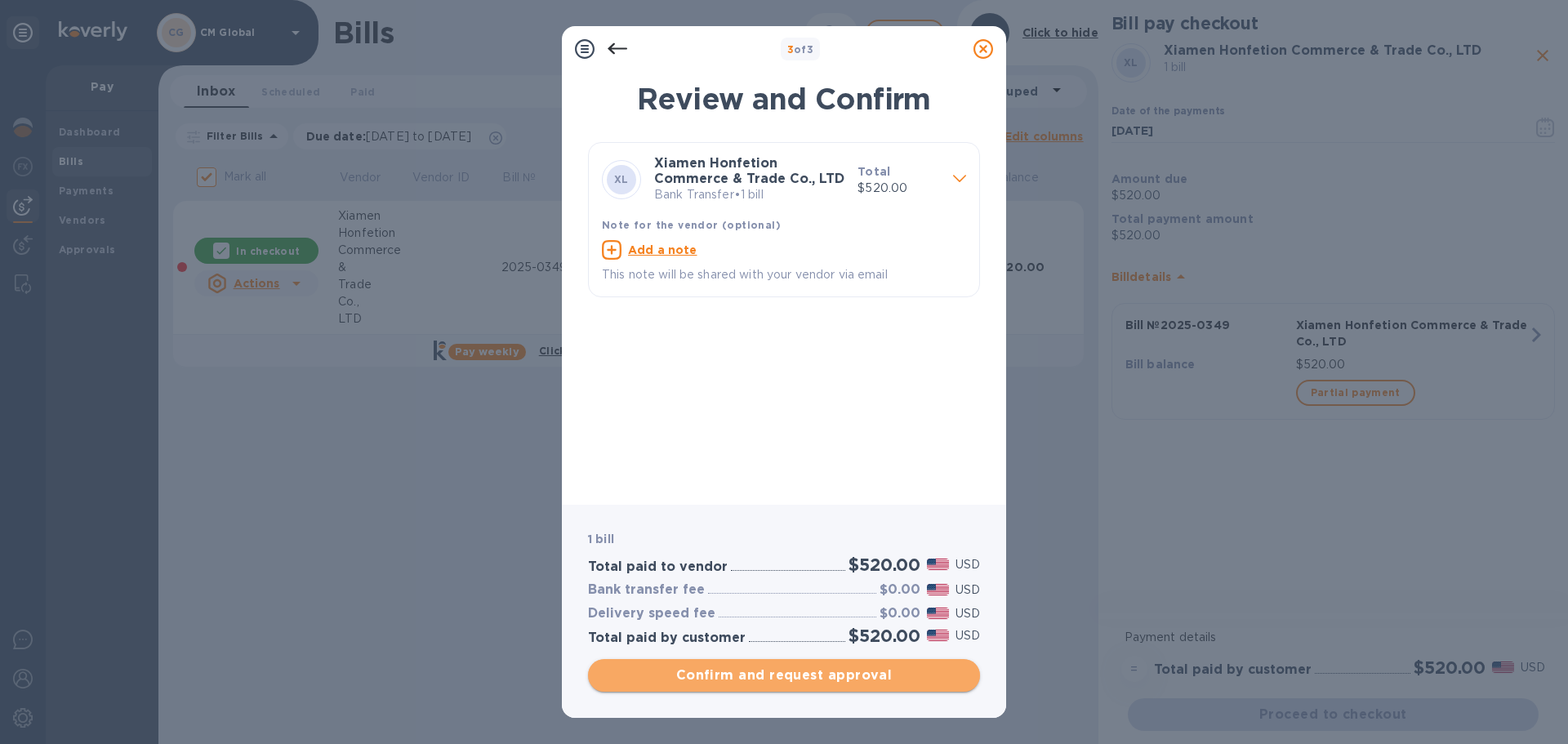
click at [815, 612] on span "Confirm and request approval" at bounding box center [784, 675] width 366 height 19
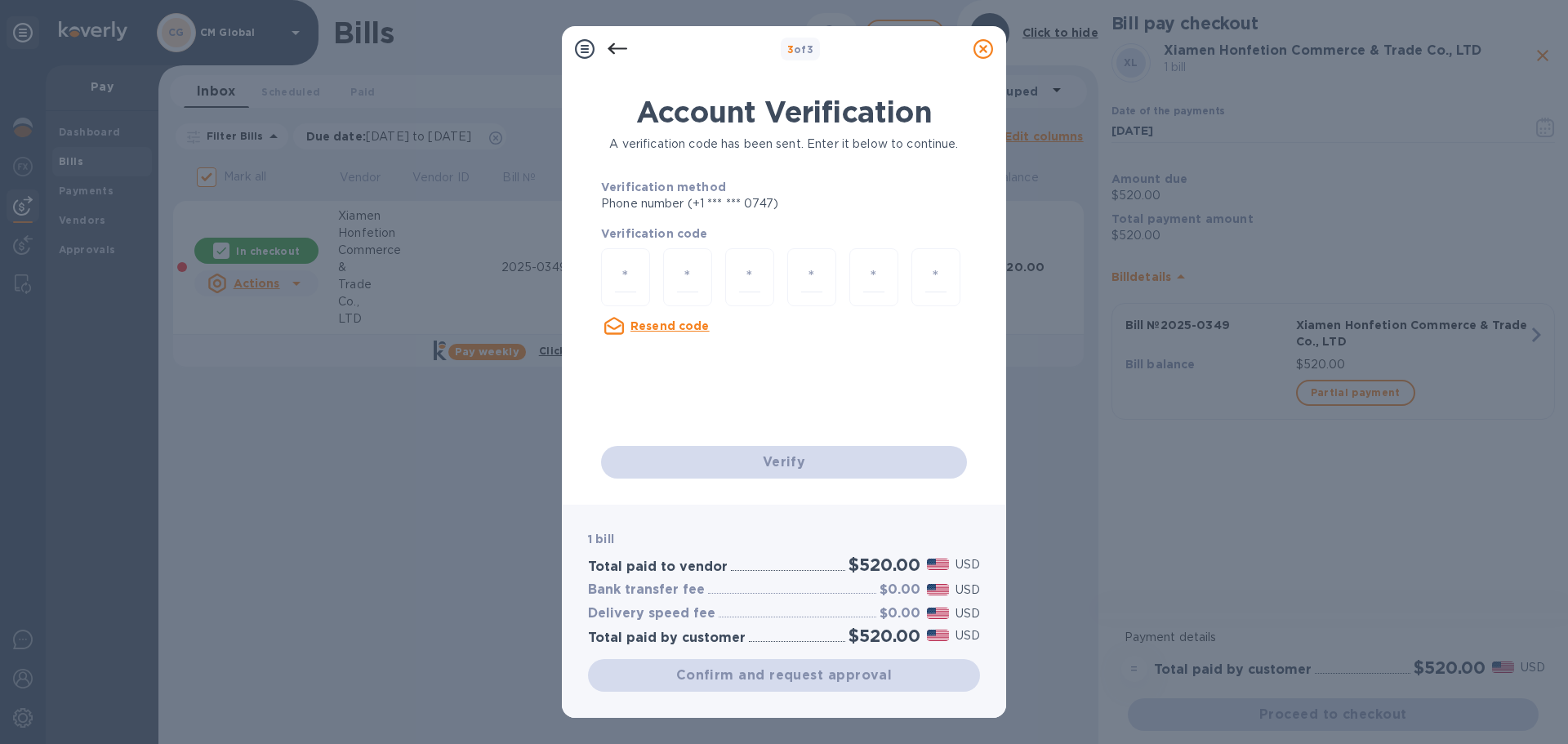
drag, startPoint x: 616, startPoint y: 279, endPoint x: 1474, endPoint y: 360, distance: 861.8
click at [616, 279] on input "number" at bounding box center [625, 277] width 21 height 31
type input "4"
type input "7"
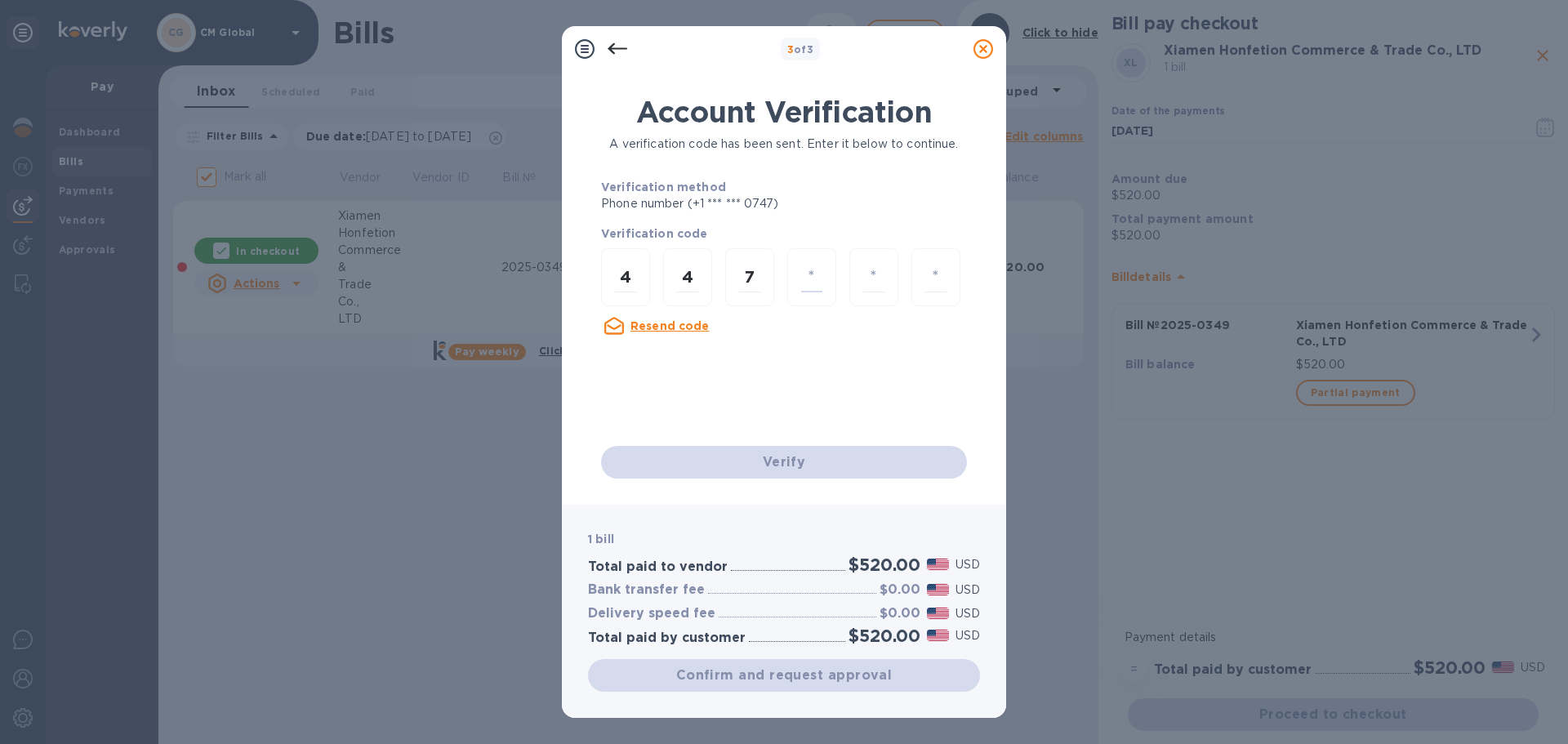
type input "7"
type input "4"
type input "5"
checkbox input "false"
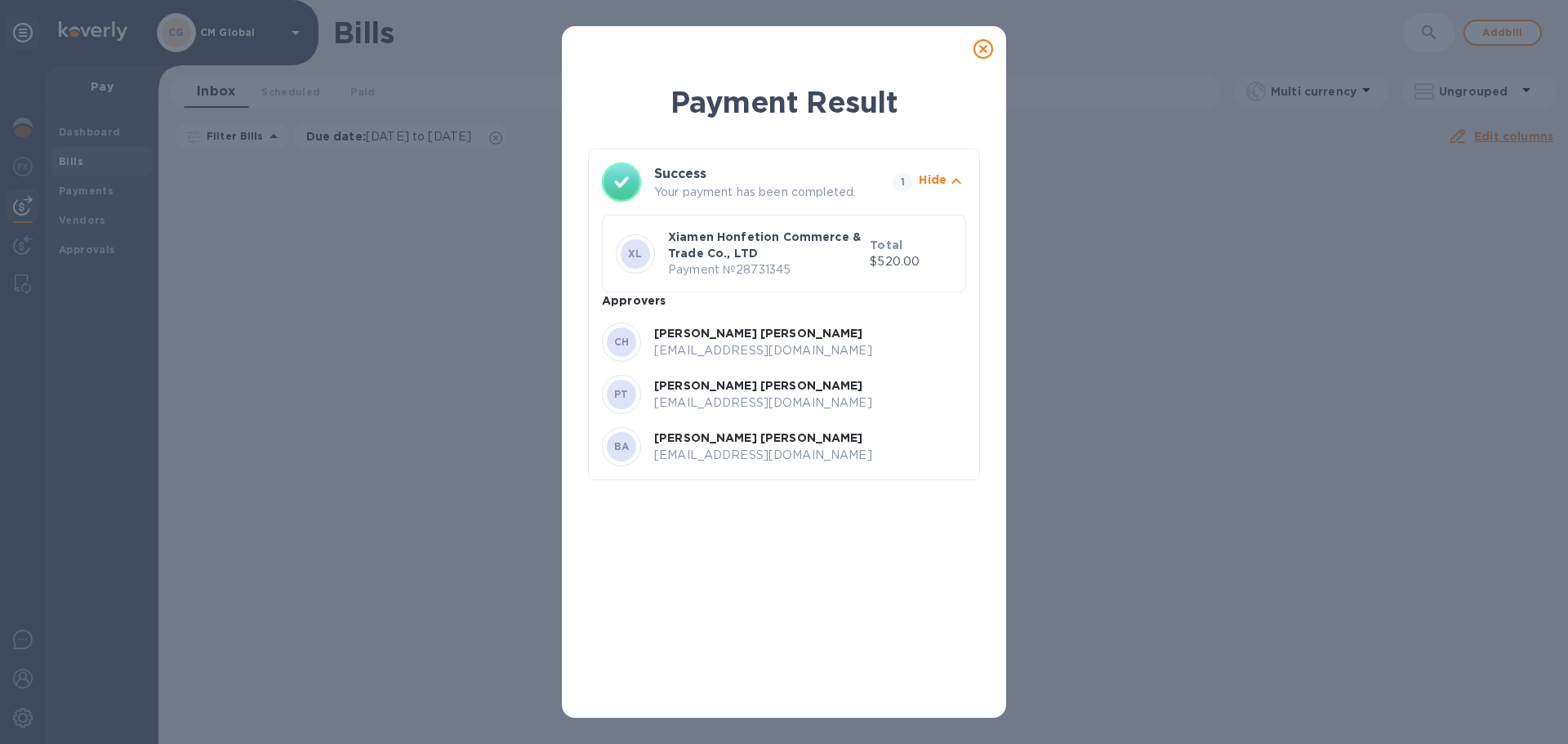
click at [824, 57] on icon at bounding box center [983, 48] width 19 height 19
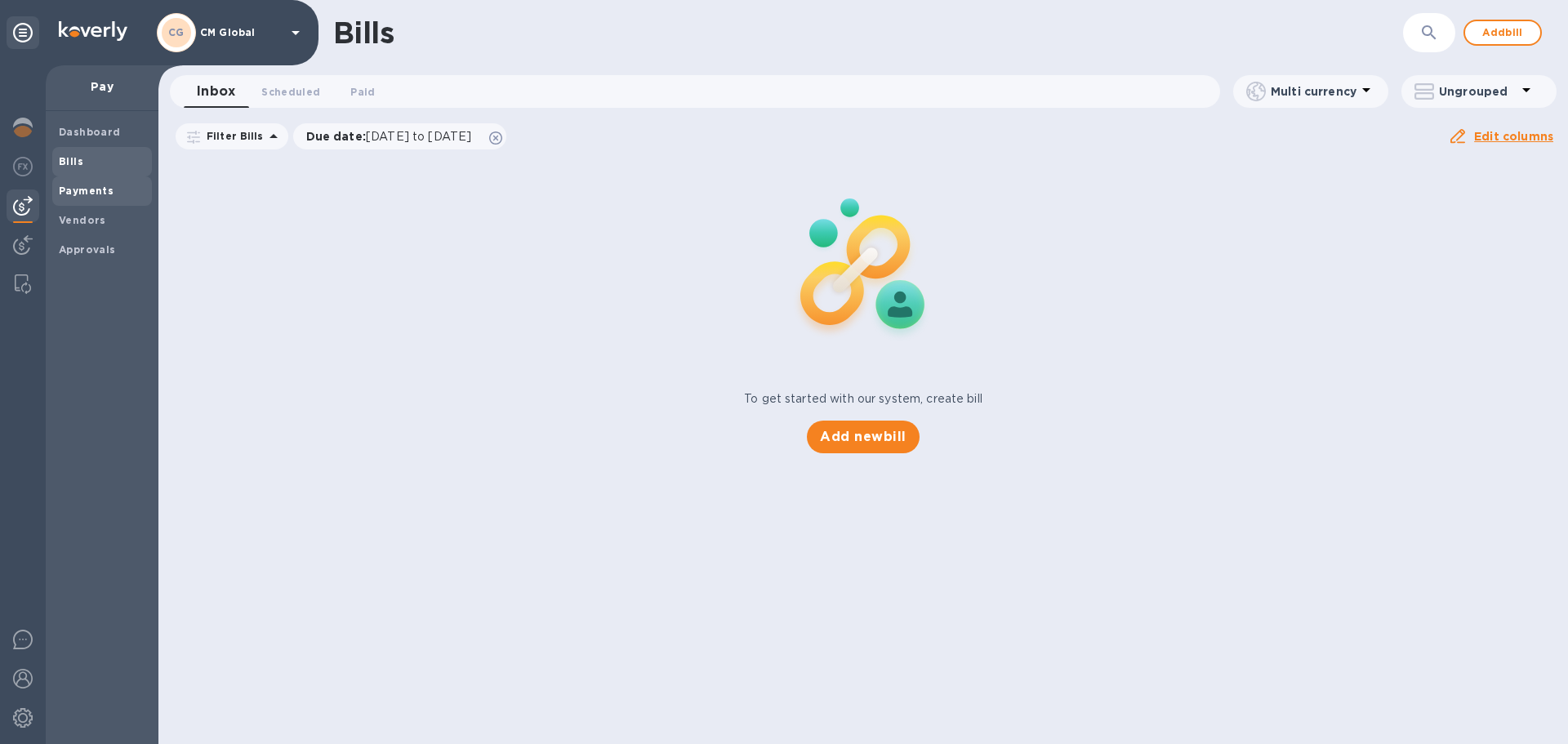
click at [112, 196] on span "Payments" at bounding box center [101, 192] width 86 height 17
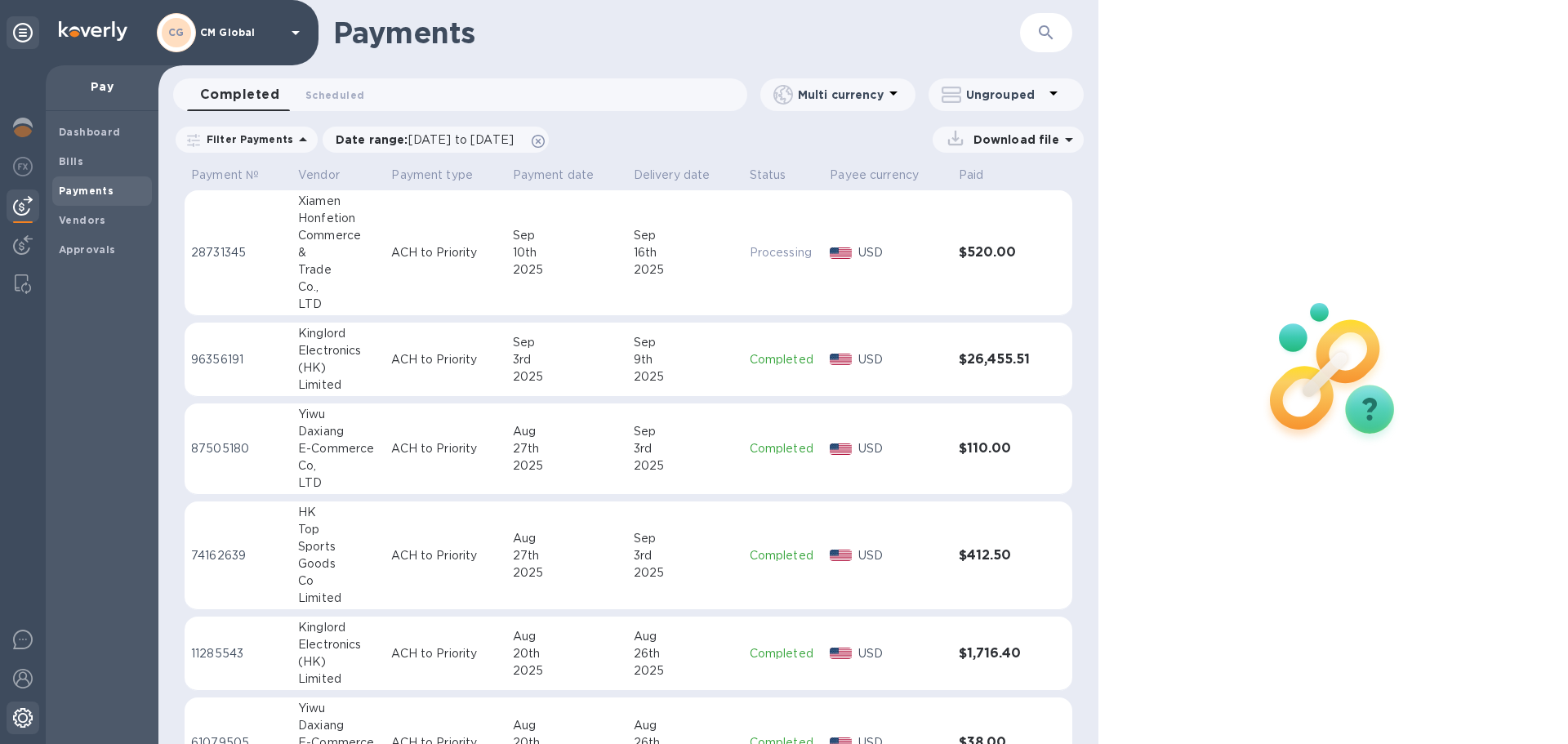
click at [20, 612] on img at bounding box center [22, 717] width 19 height 19
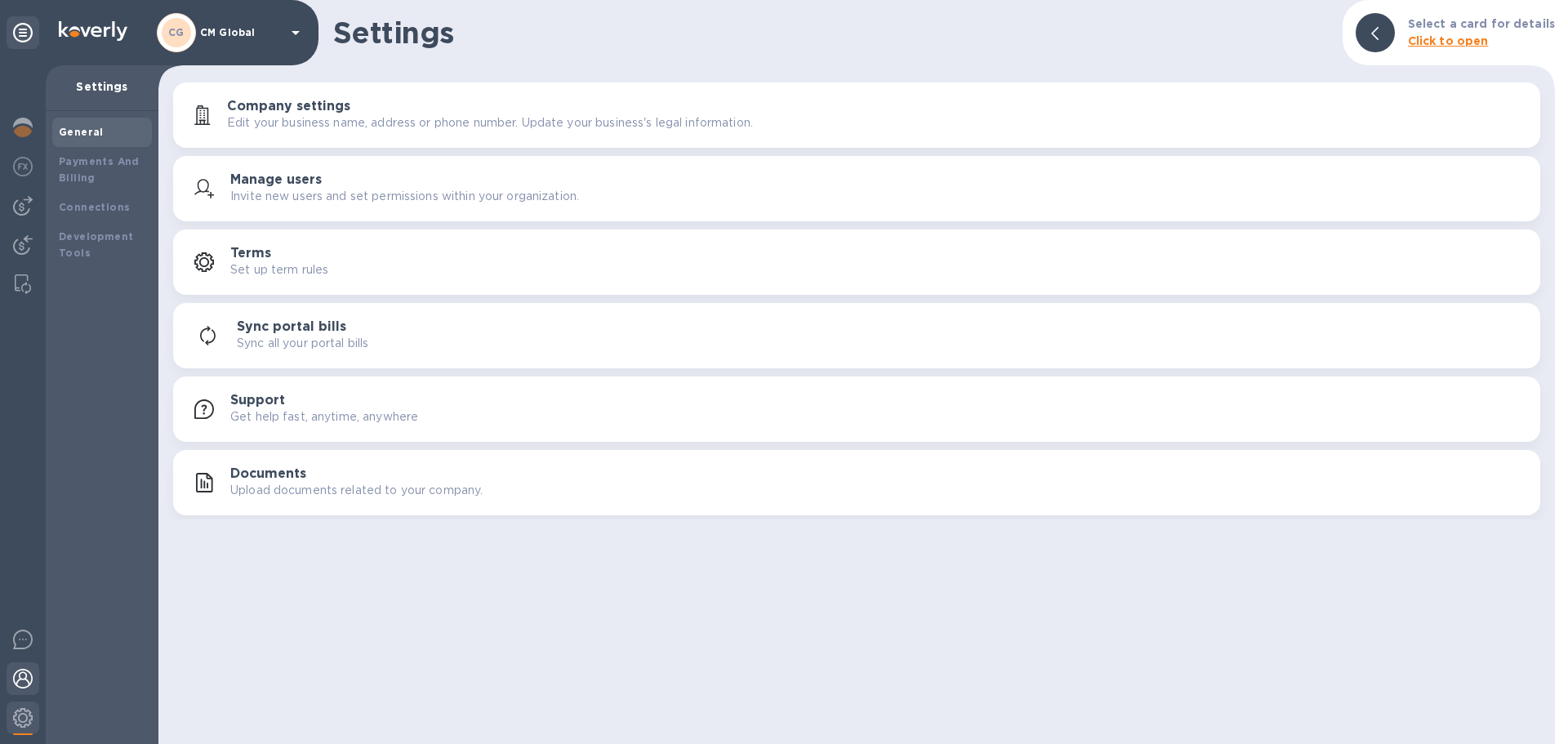
click at [28, 612] on img at bounding box center [22, 678] width 19 height 19
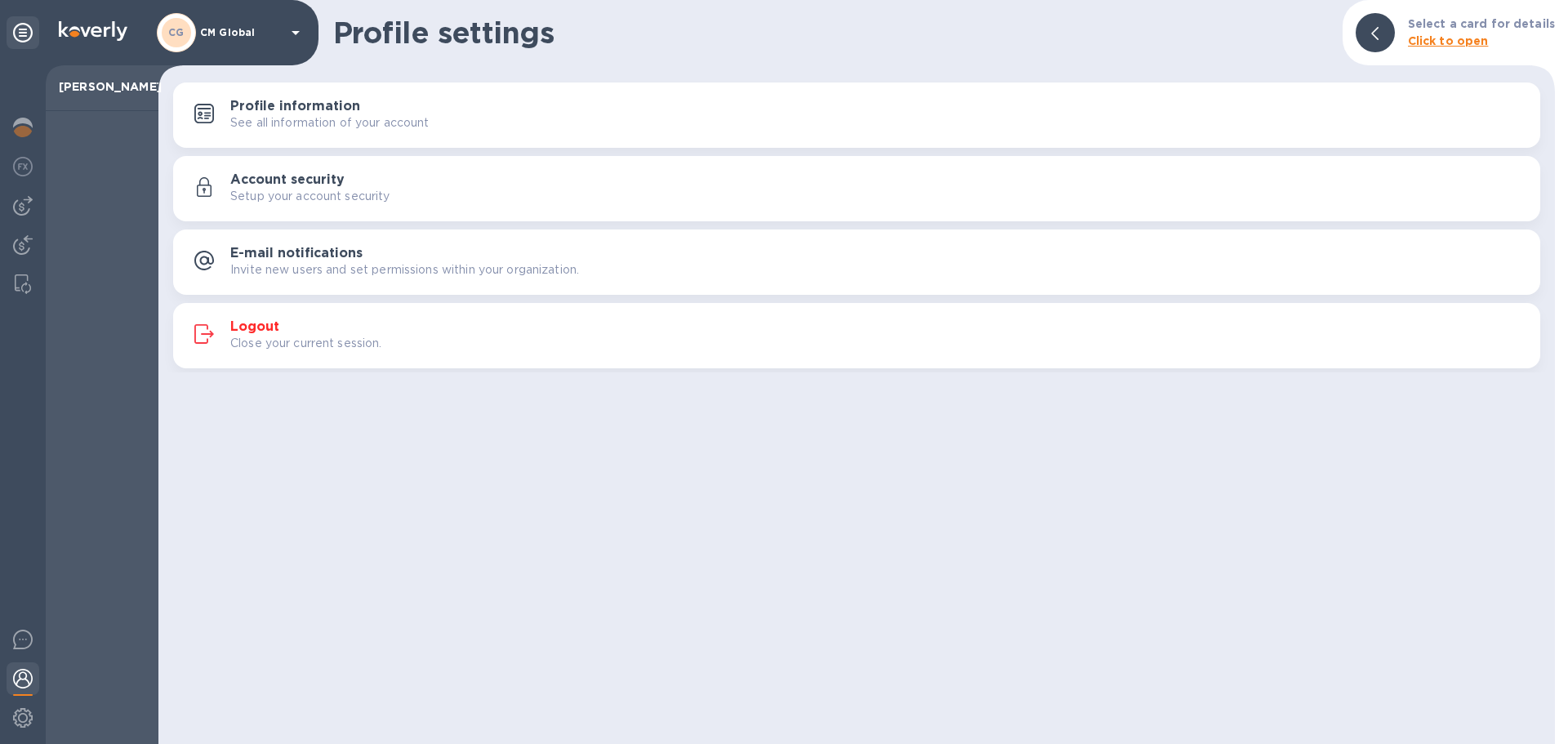
click at [264, 328] on h3 "Logout" at bounding box center [255, 327] width 49 height 16
